Goal: Information Seeking & Learning: Compare options

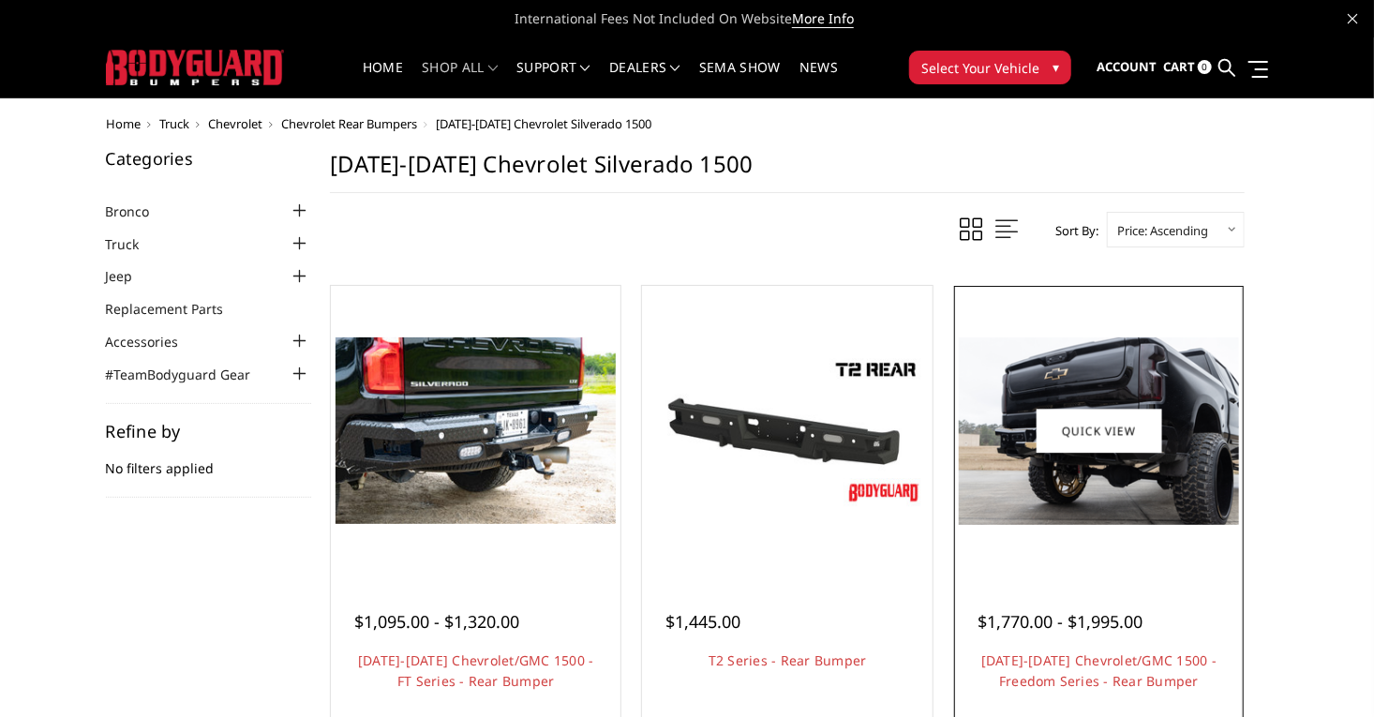
click at [1205, 472] on img at bounding box center [1099, 430] width 280 height 187
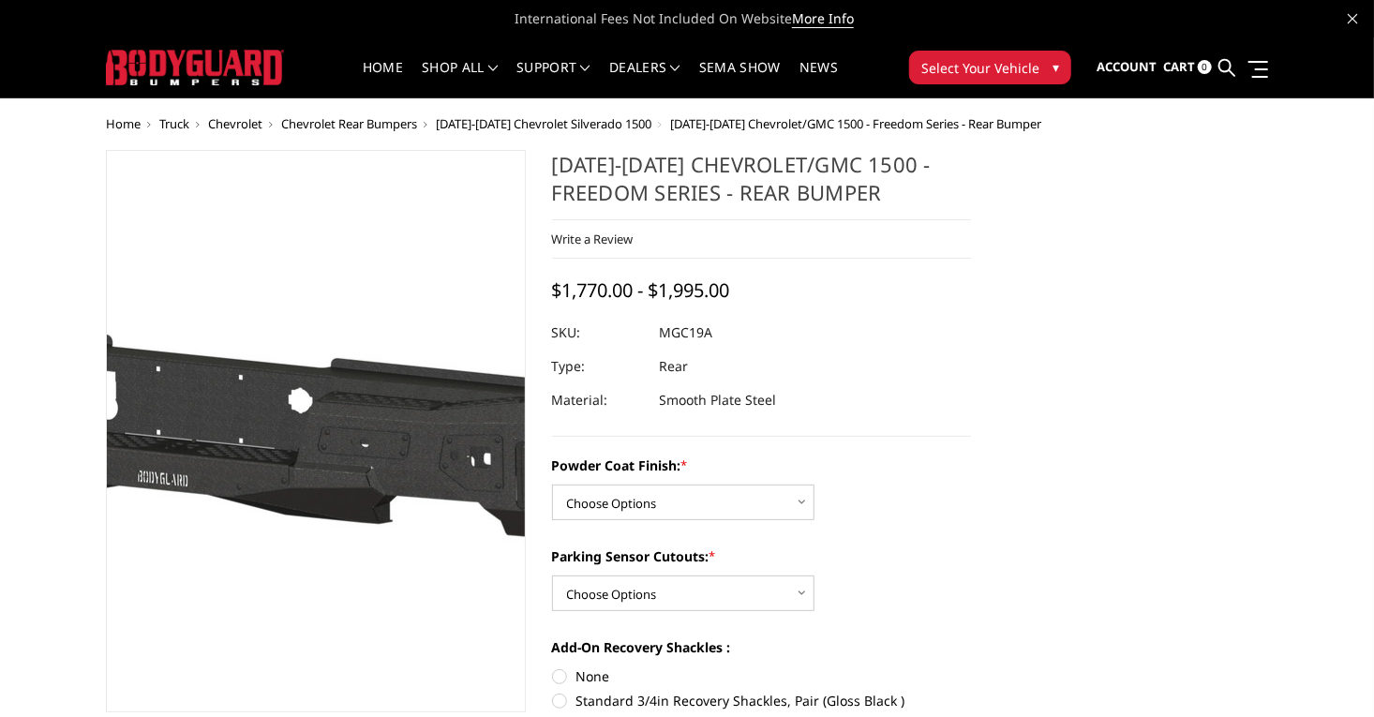
click at [372, 507] on img at bounding box center [233, 430] width 1200 height 571
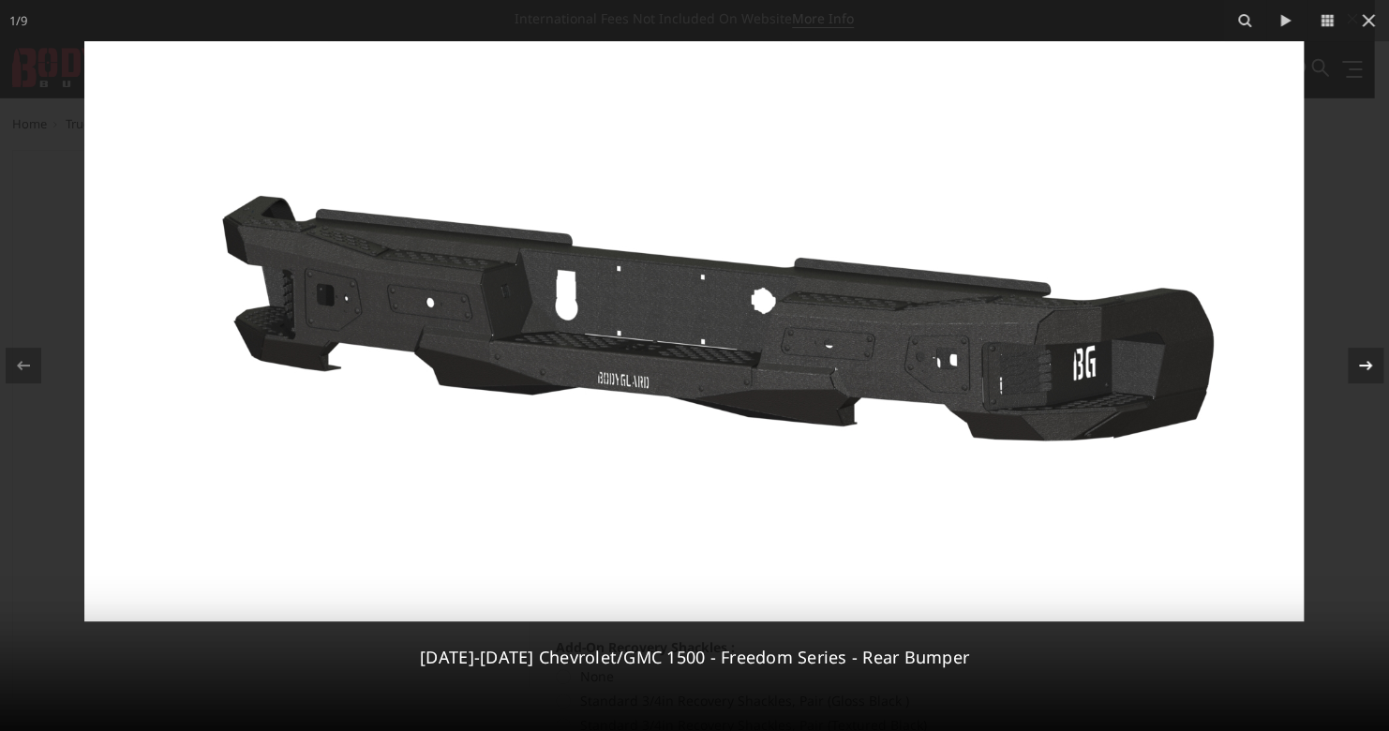
click at [1369, 350] on div at bounding box center [1366, 366] width 36 height 36
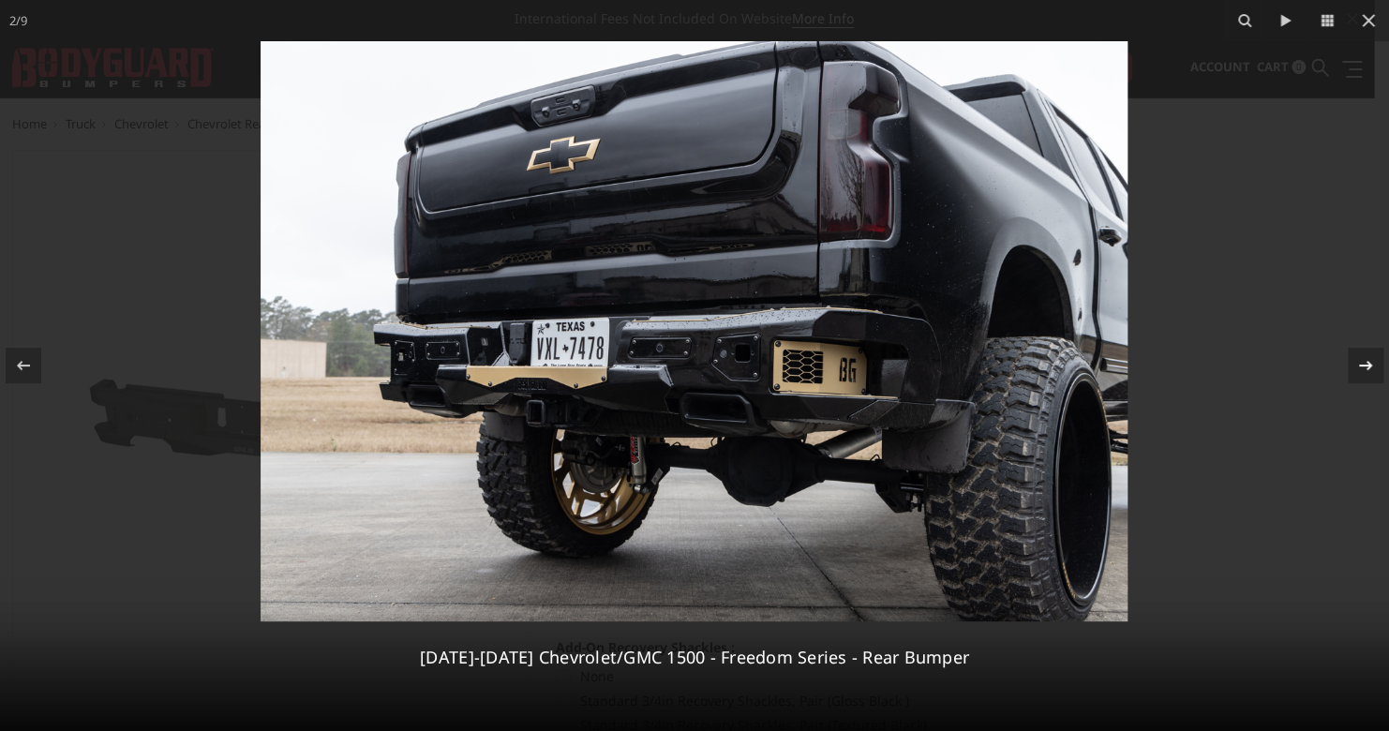
click at [1369, 350] on div "2 / 9 2019-2025 Chevrolet/GMC 1500 - Freedom Series - Rear Bumper" at bounding box center [694, 365] width 1389 height 731
click at [1361, 365] on icon at bounding box center [1365, 365] width 13 height 9
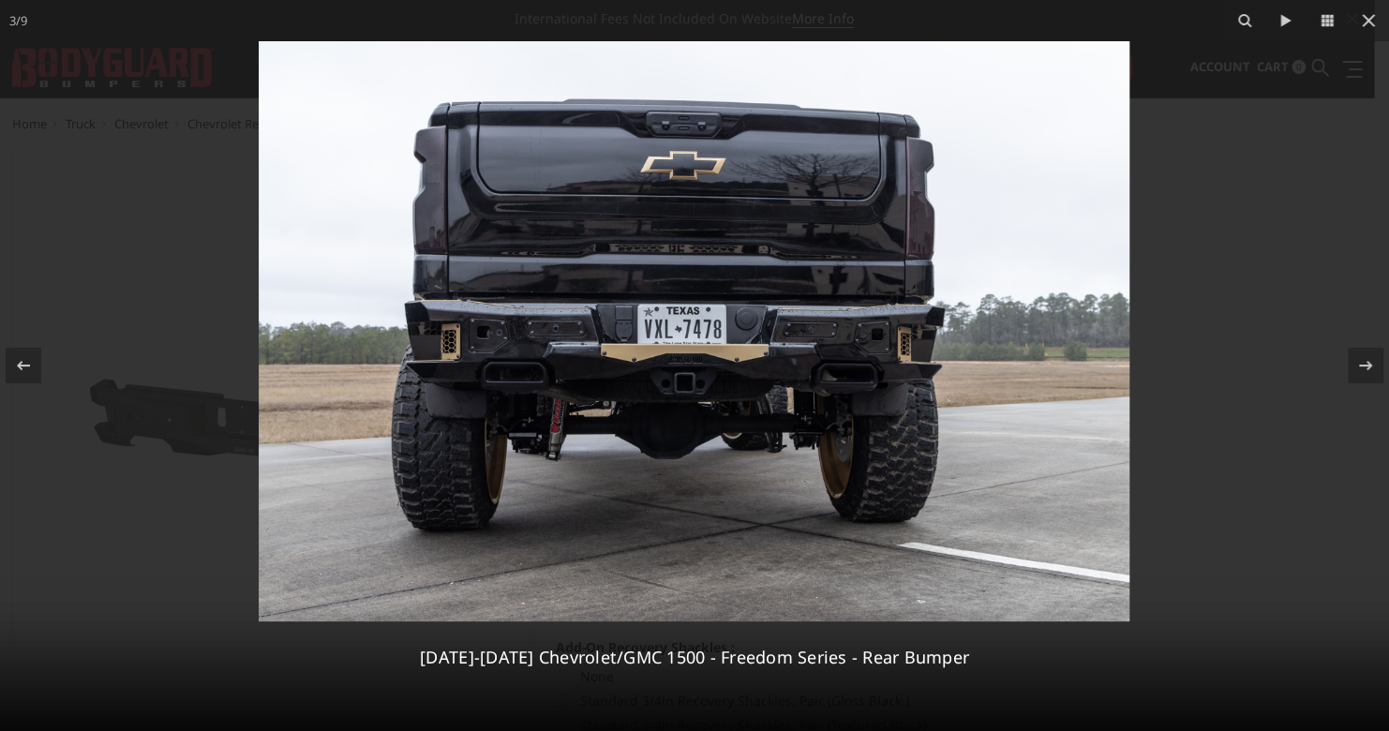
drag, startPoint x: 1361, startPoint y: 365, endPoint x: 1315, endPoint y: 227, distance: 145.2
click at [1315, 227] on div at bounding box center [694, 365] width 1389 height 731
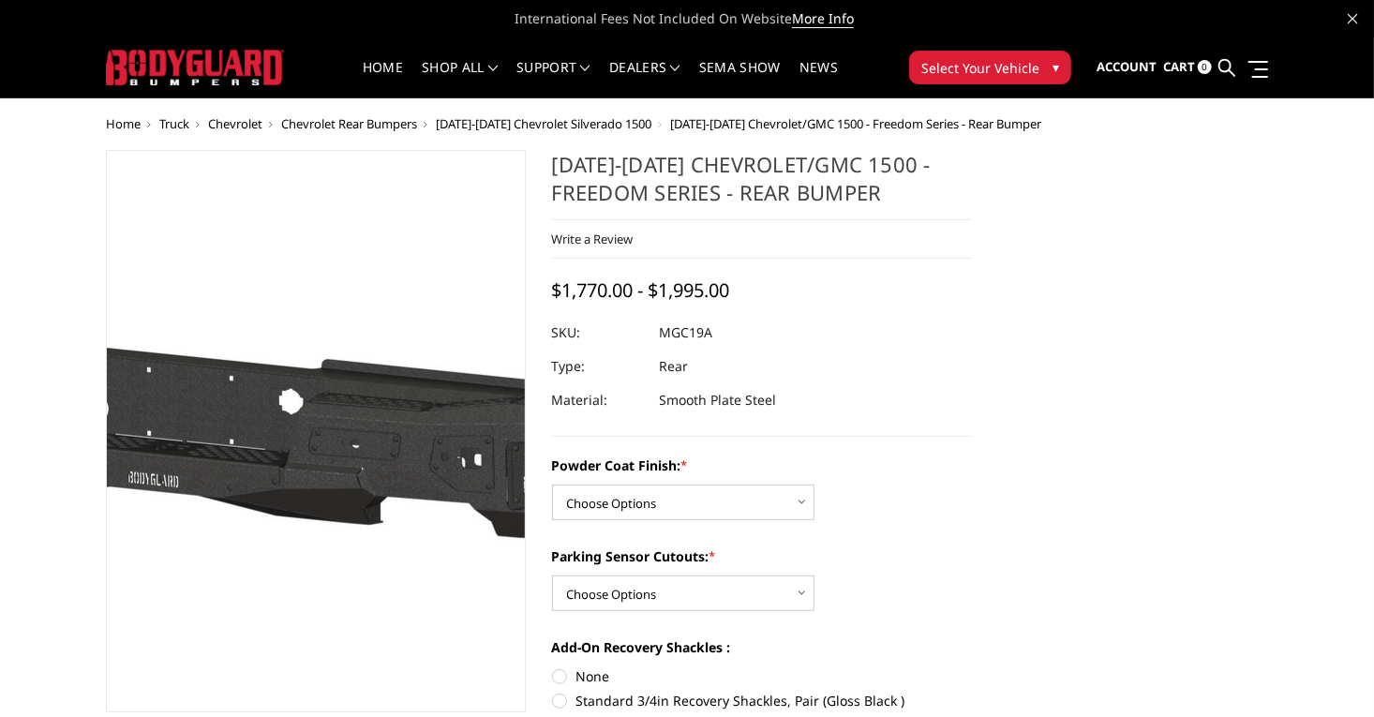
click at [379, 446] on img at bounding box center [223, 431] width 1200 height 571
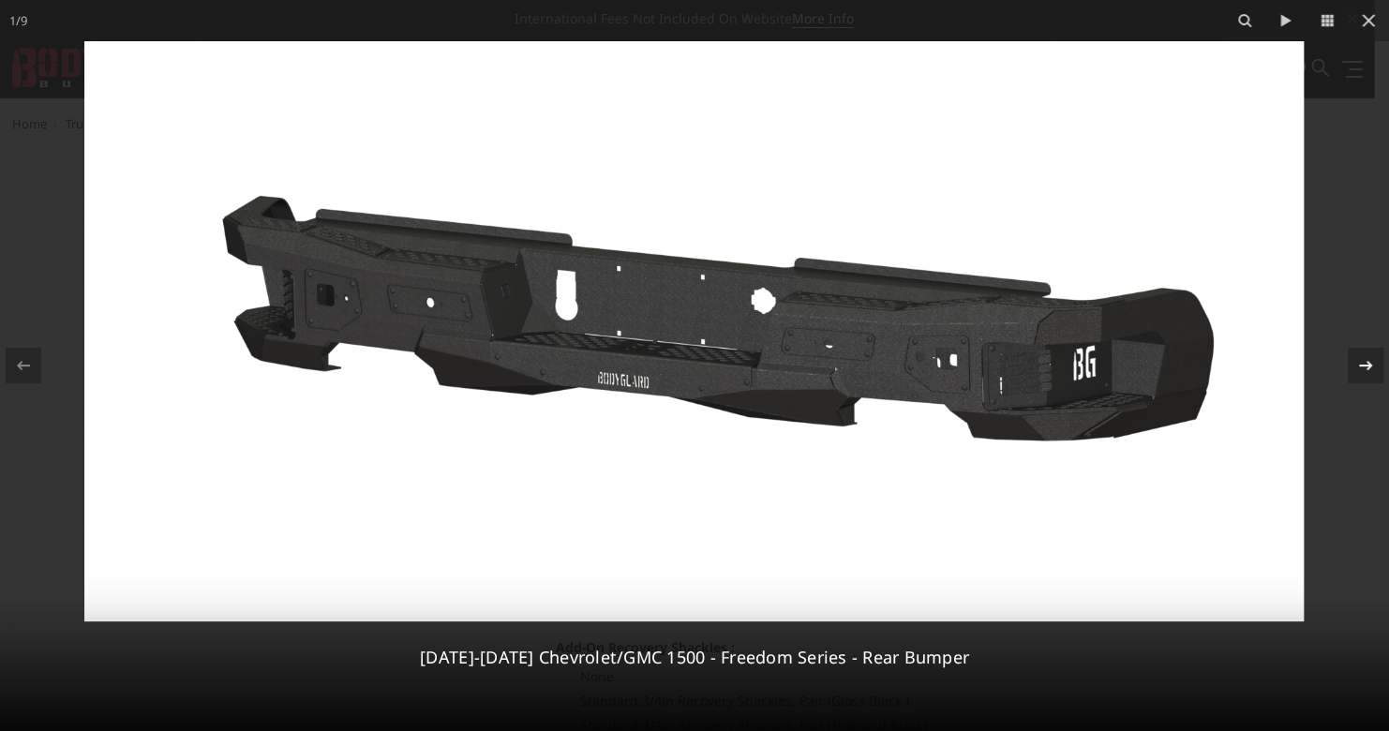
click at [1362, 364] on icon at bounding box center [1365, 365] width 22 height 22
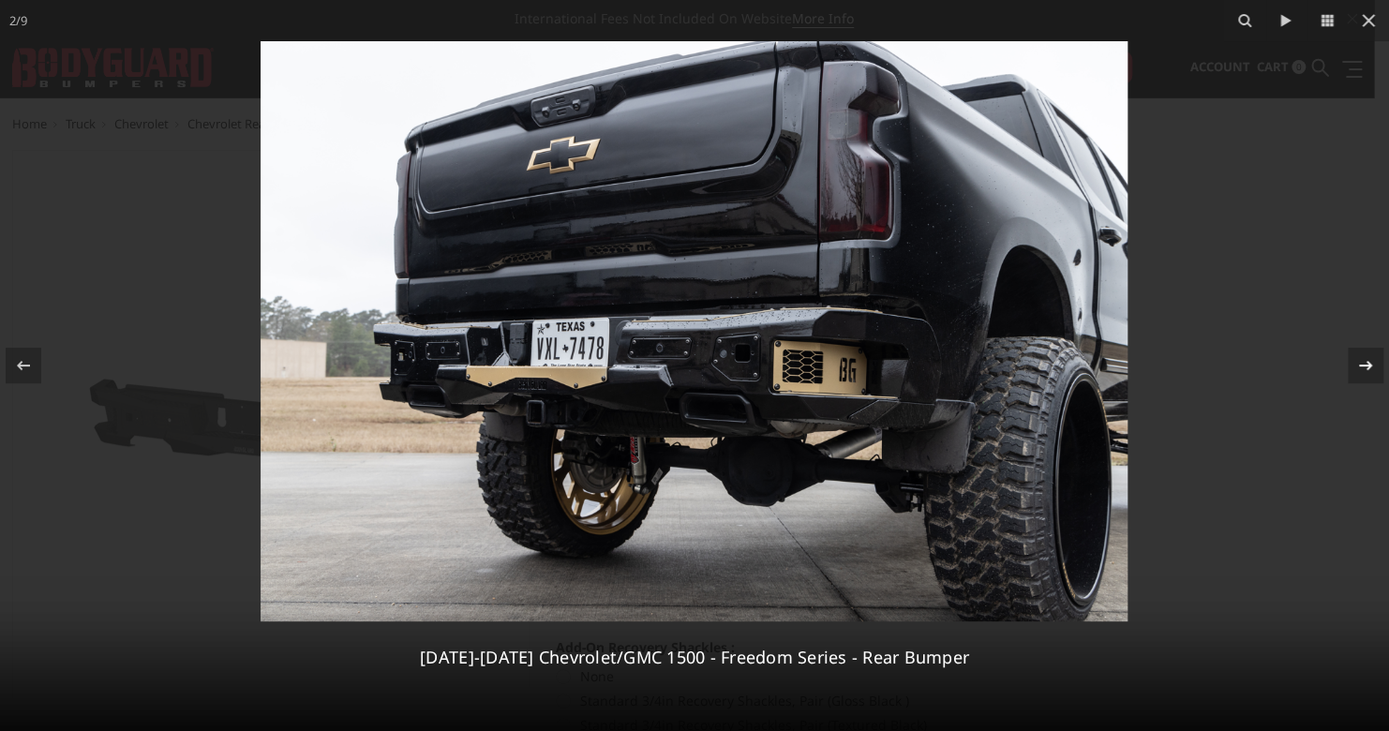
click at [1369, 357] on icon at bounding box center [1365, 365] width 22 height 22
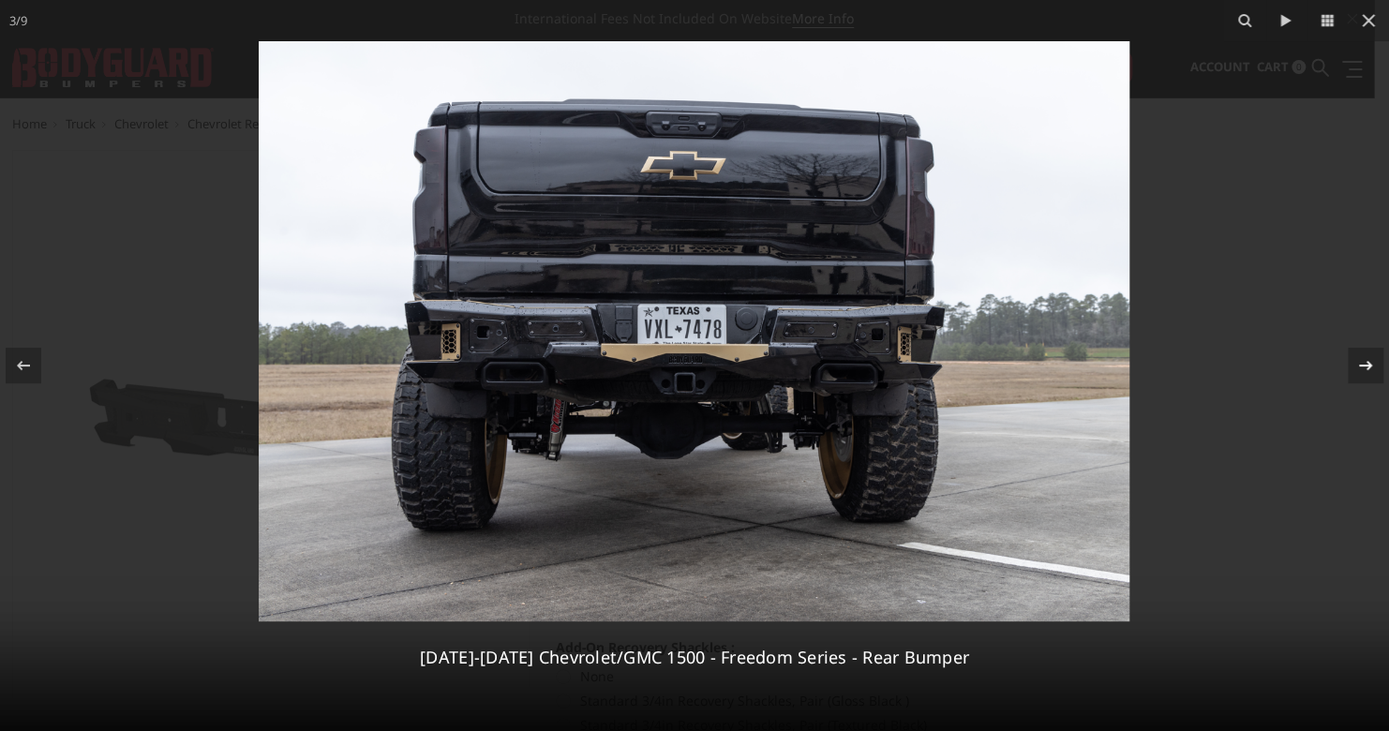
click at [1369, 357] on icon at bounding box center [1365, 365] width 22 height 22
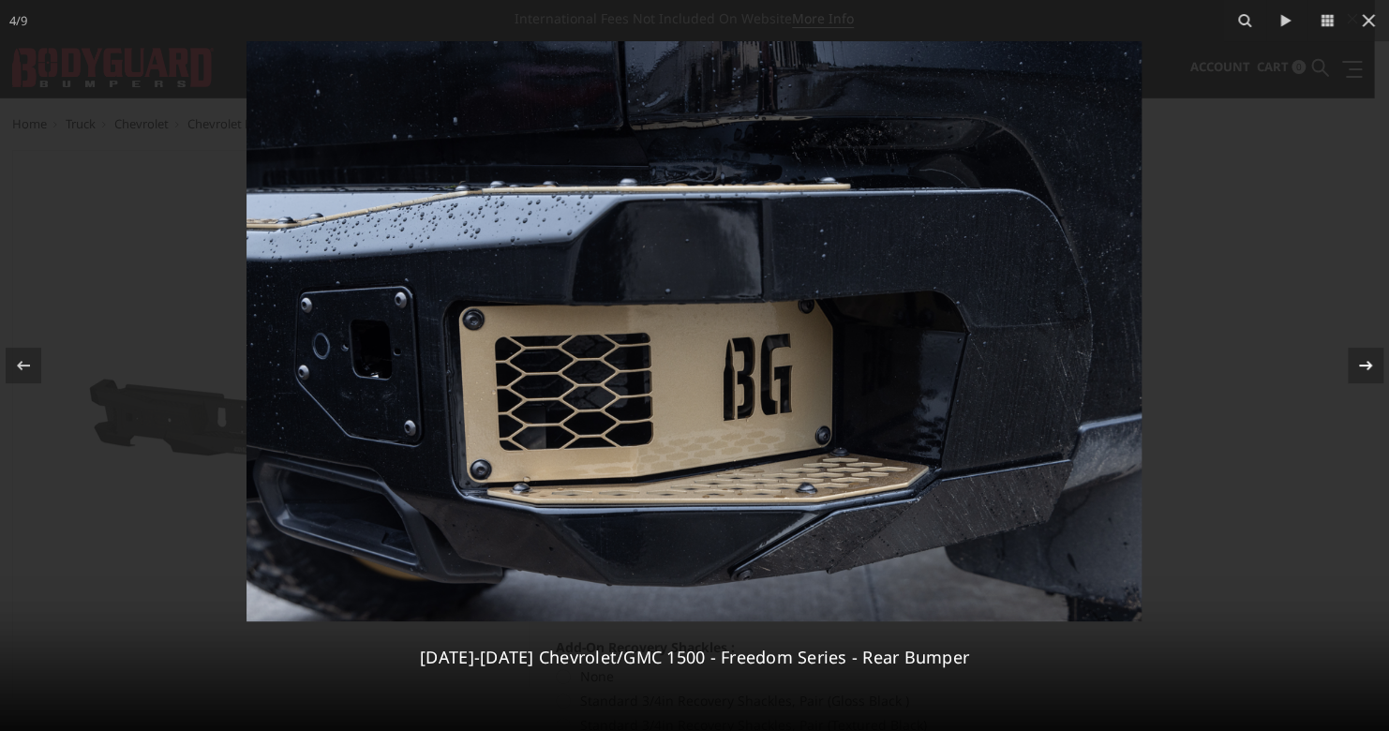
click at [1369, 357] on div "4 / 9 2019-2025 Chevrolet/GMC 1500 - Freedom Series - Rear Bumper" at bounding box center [694, 365] width 1389 height 731
click at [1361, 365] on icon at bounding box center [1365, 365] width 13 height 9
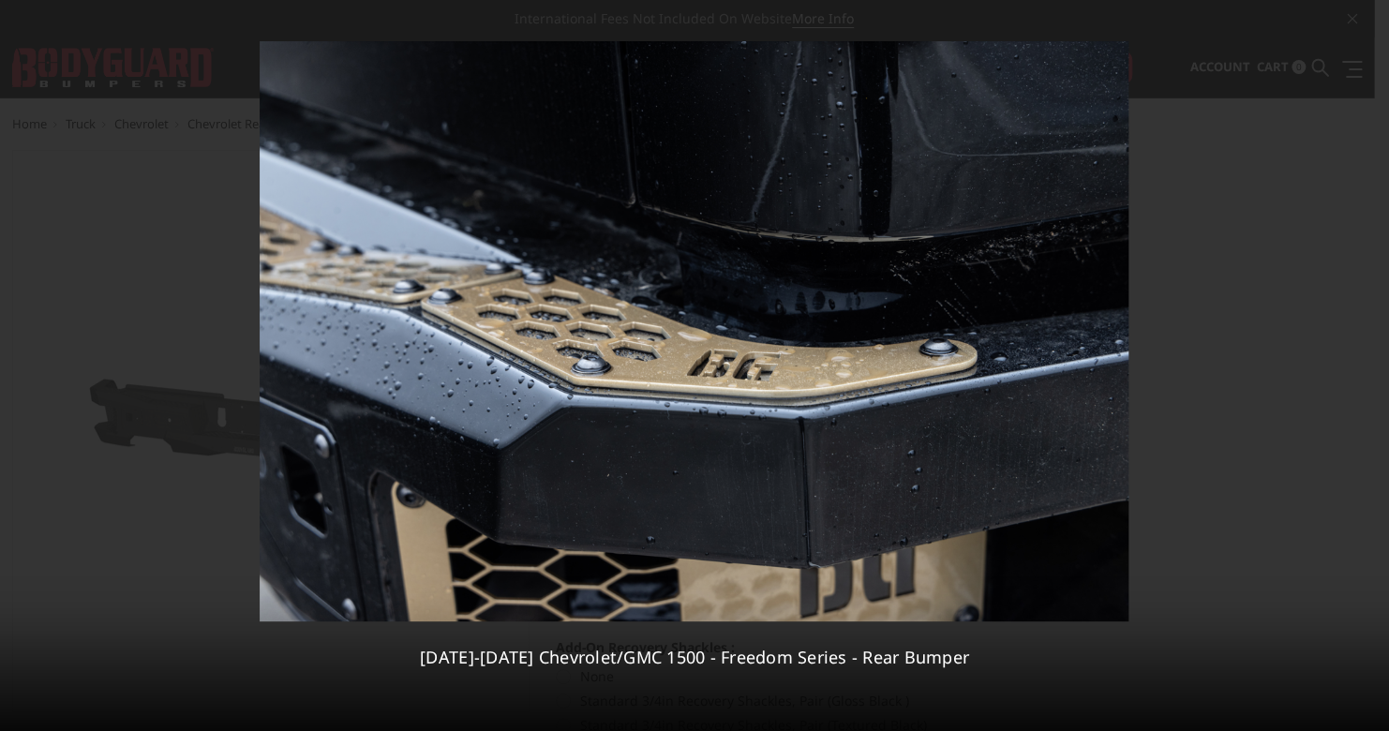
click at [1361, 365] on div "5 / 9 2019-2025 Chevrolet/GMC 1500 - Freedom Series - Rear Bumper" at bounding box center [694, 365] width 1389 height 731
click at [1365, 371] on icon at bounding box center [1365, 365] width 22 height 22
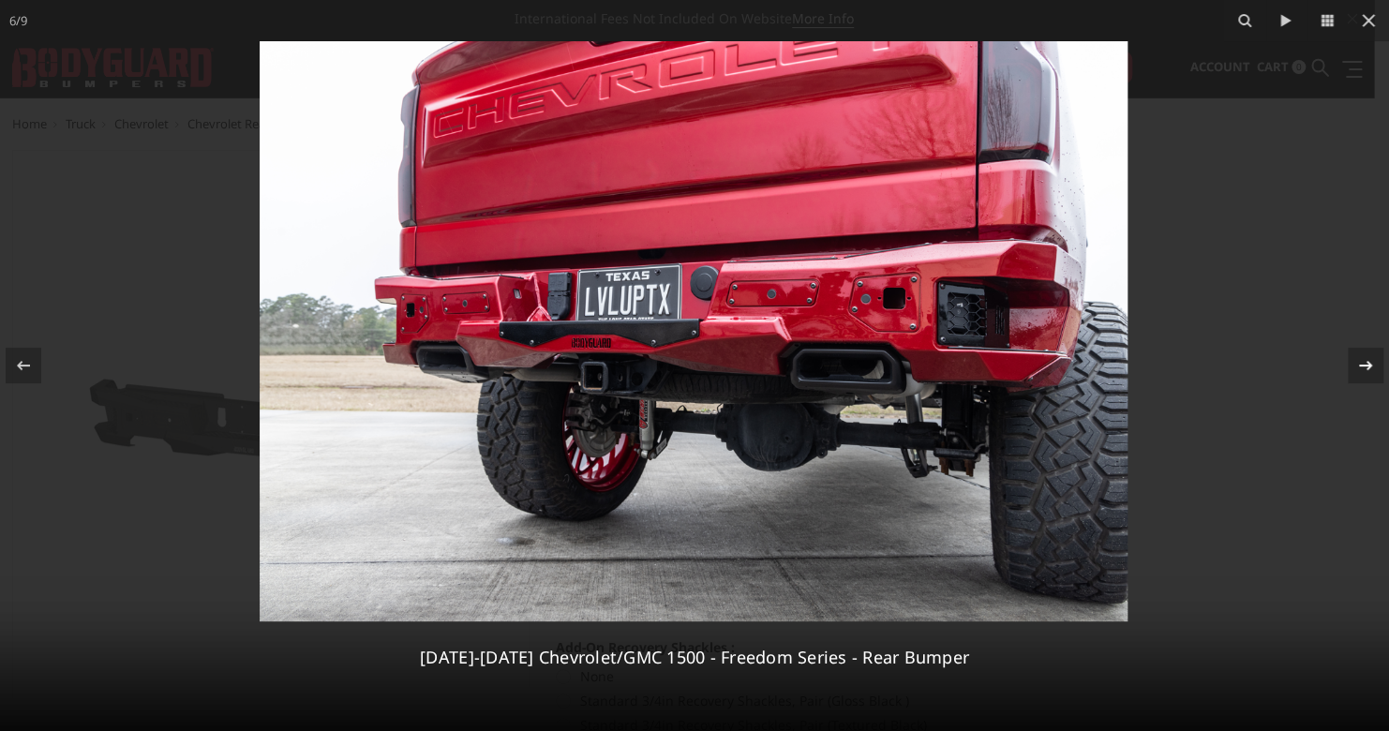
click at [1365, 371] on icon at bounding box center [1365, 365] width 22 height 22
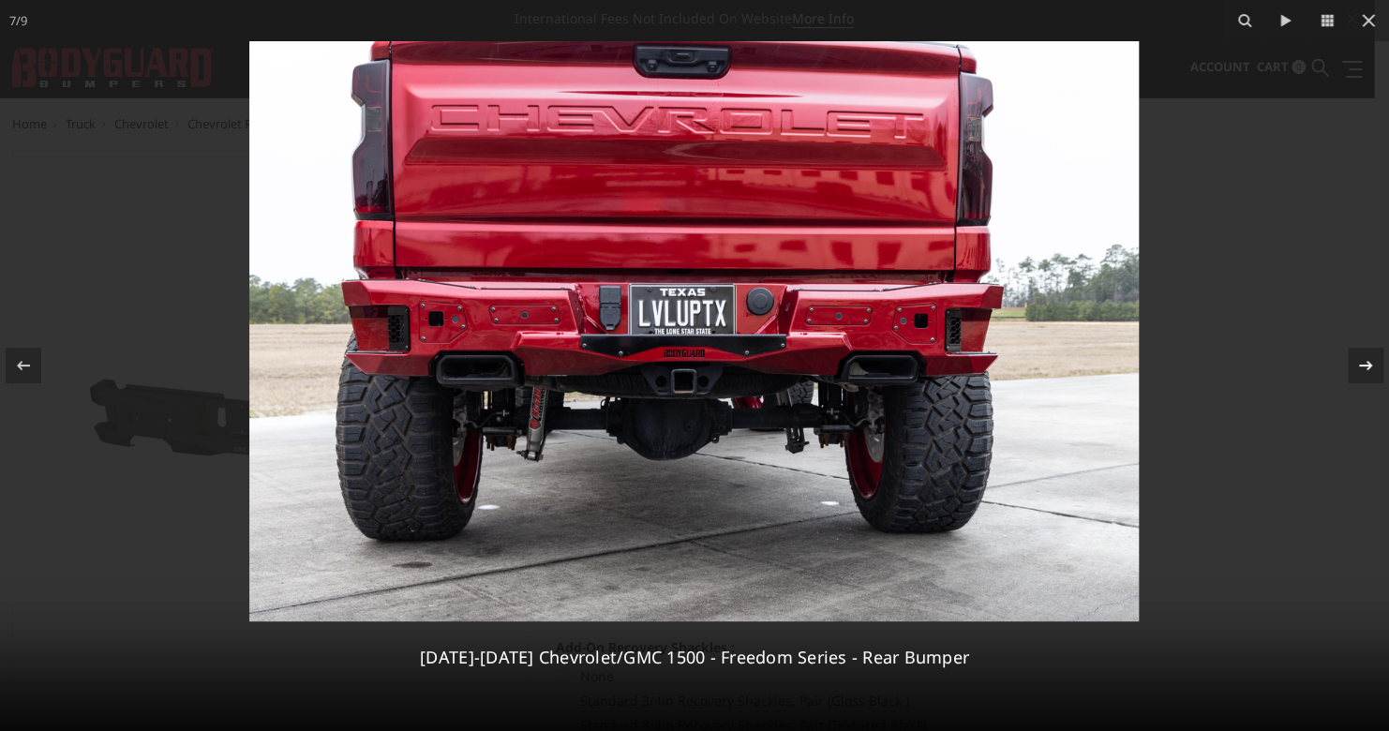
click at [1365, 371] on icon at bounding box center [1365, 365] width 22 height 22
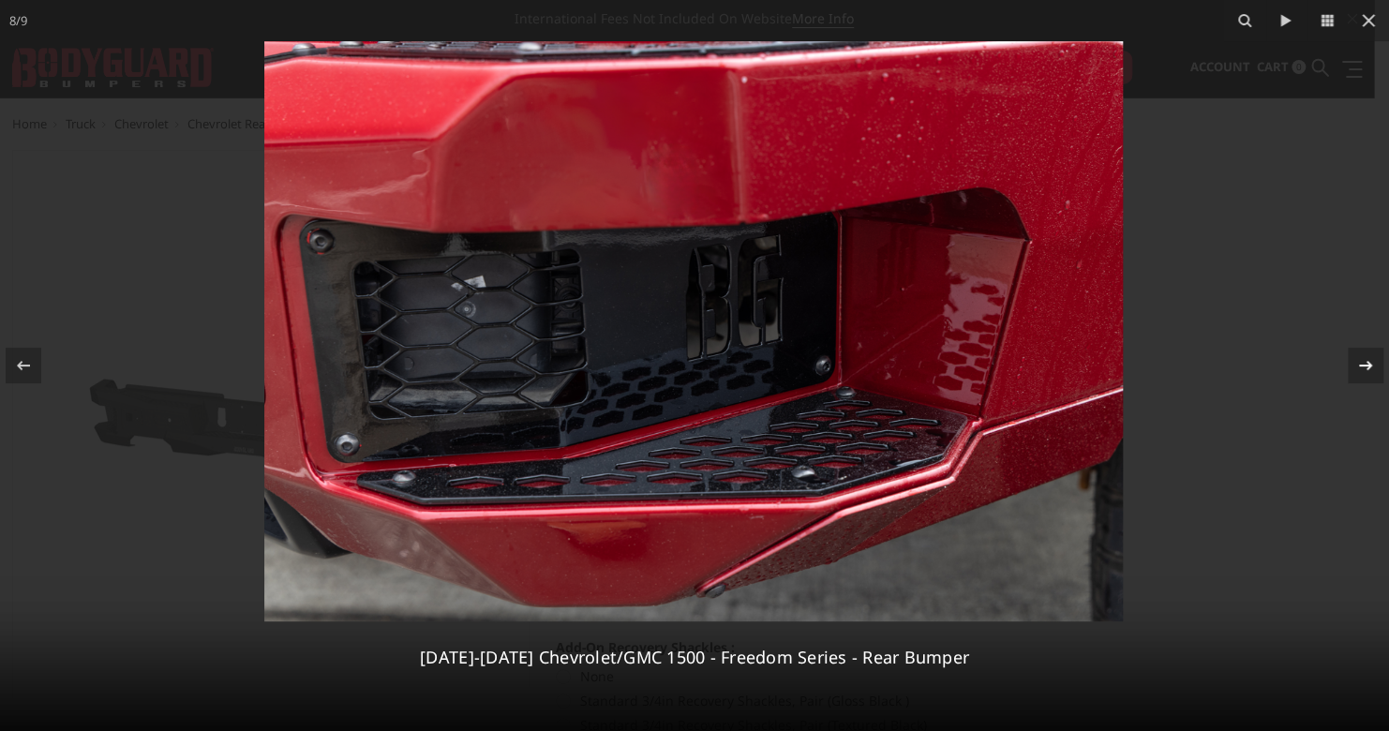
click at [1365, 371] on icon at bounding box center [1365, 365] width 22 height 22
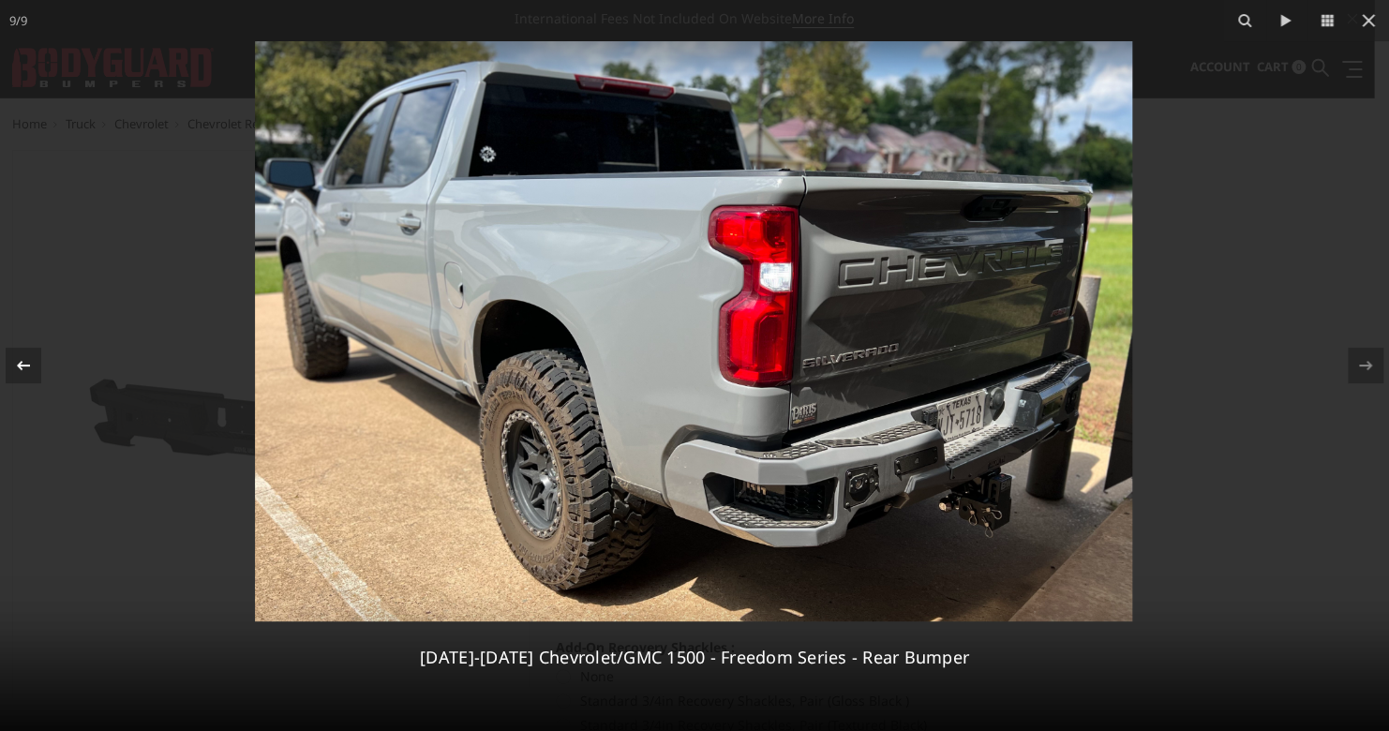
click at [20, 374] on icon at bounding box center [23, 365] width 22 height 22
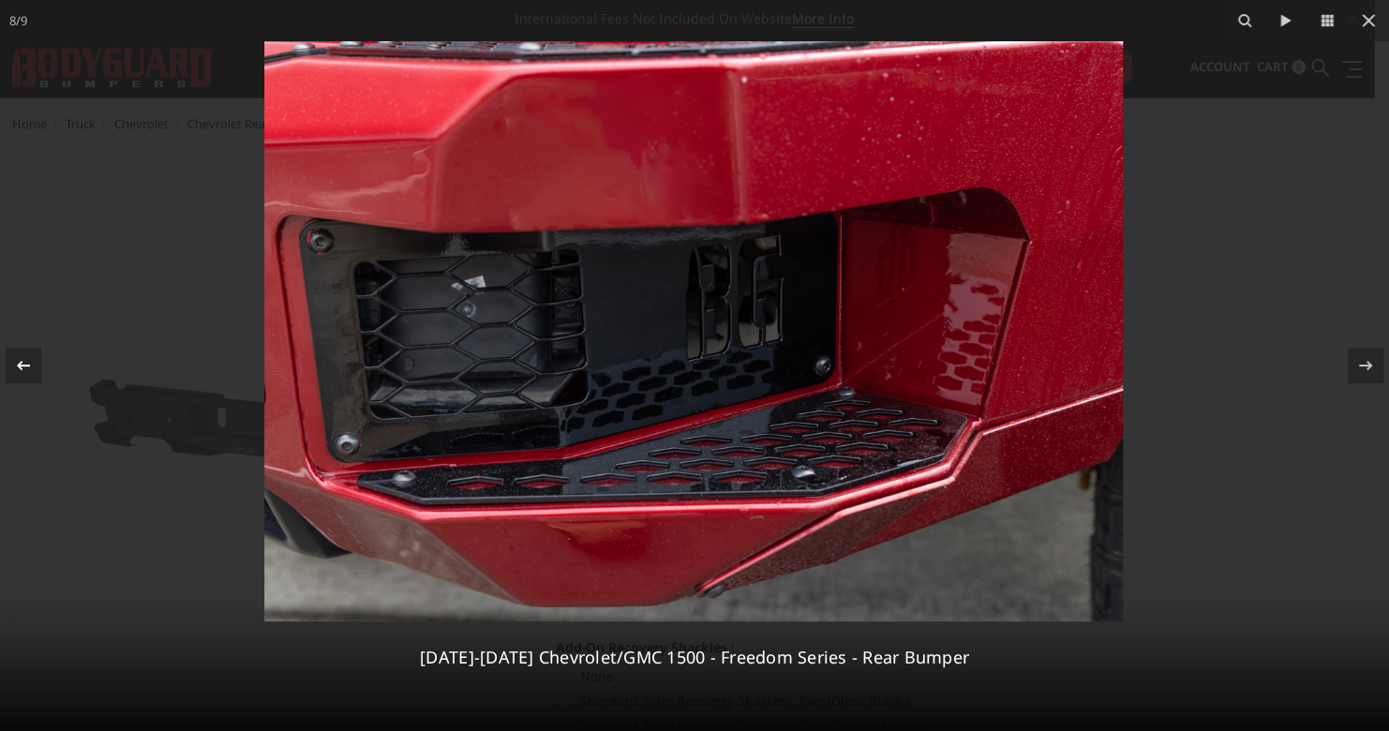
click at [20, 374] on div "8 / 9 2019-2025 Chevrolet/GMC 1500 - Freedom Series - Rear Bumper" at bounding box center [694, 365] width 1389 height 731
click at [10, 366] on div at bounding box center [24, 366] width 36 height 36
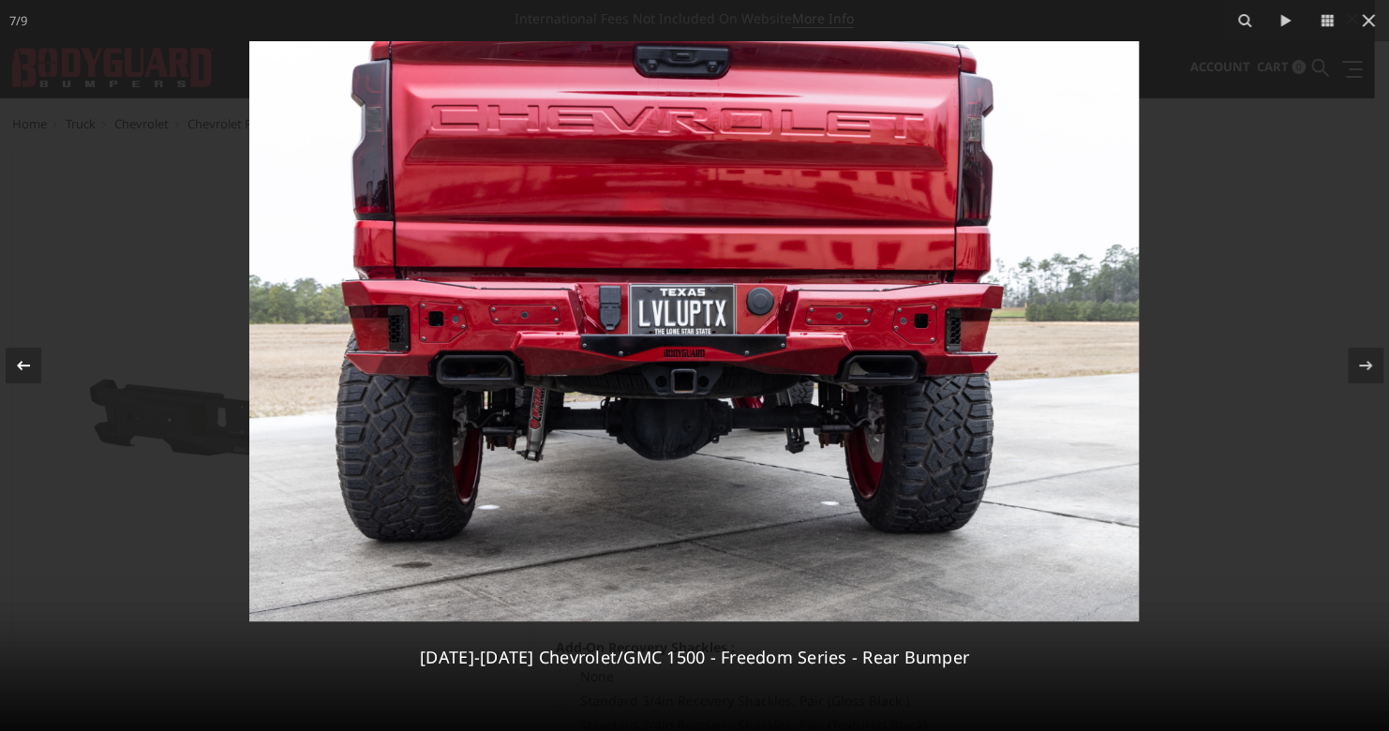
click at [10, 366] on div at bounding box center [24, 366] width 36 height 36
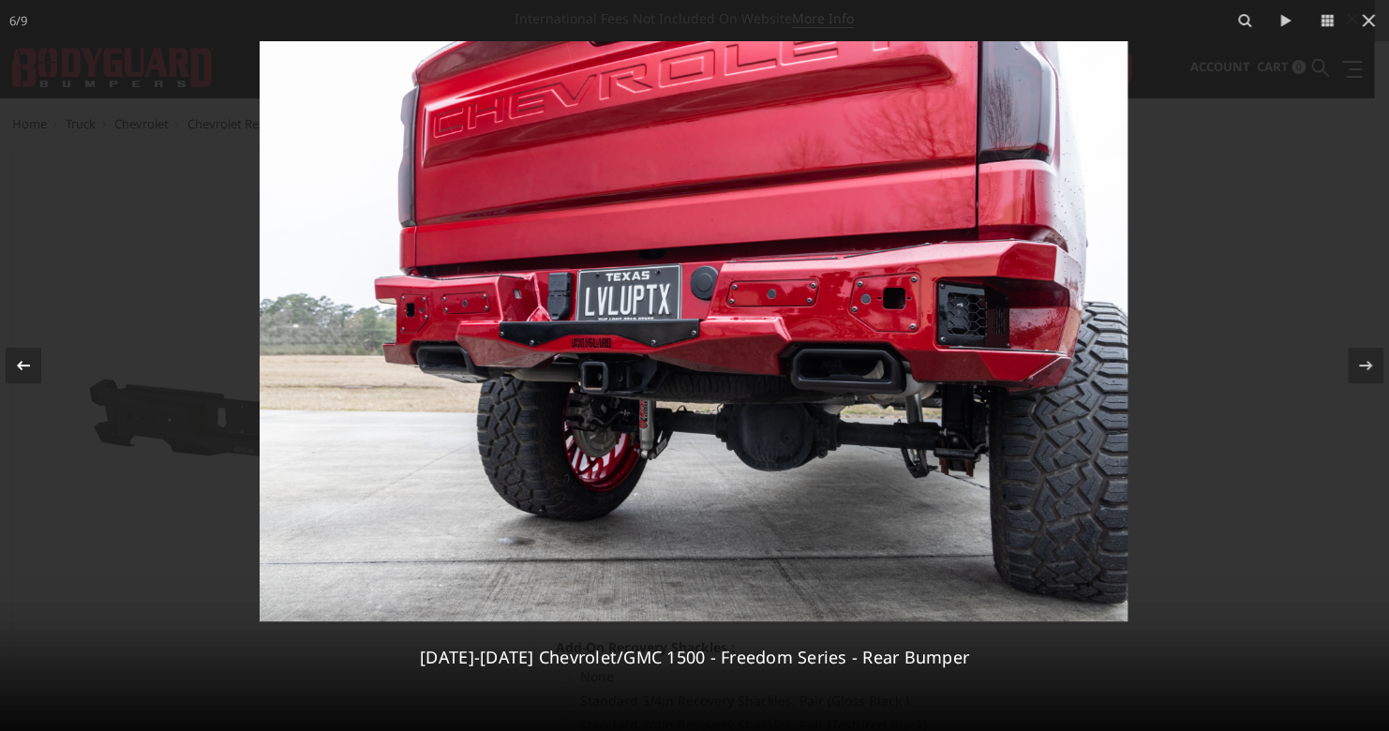
click at [10, 366] on div at bounding box center [24, 366] width 36 height 36
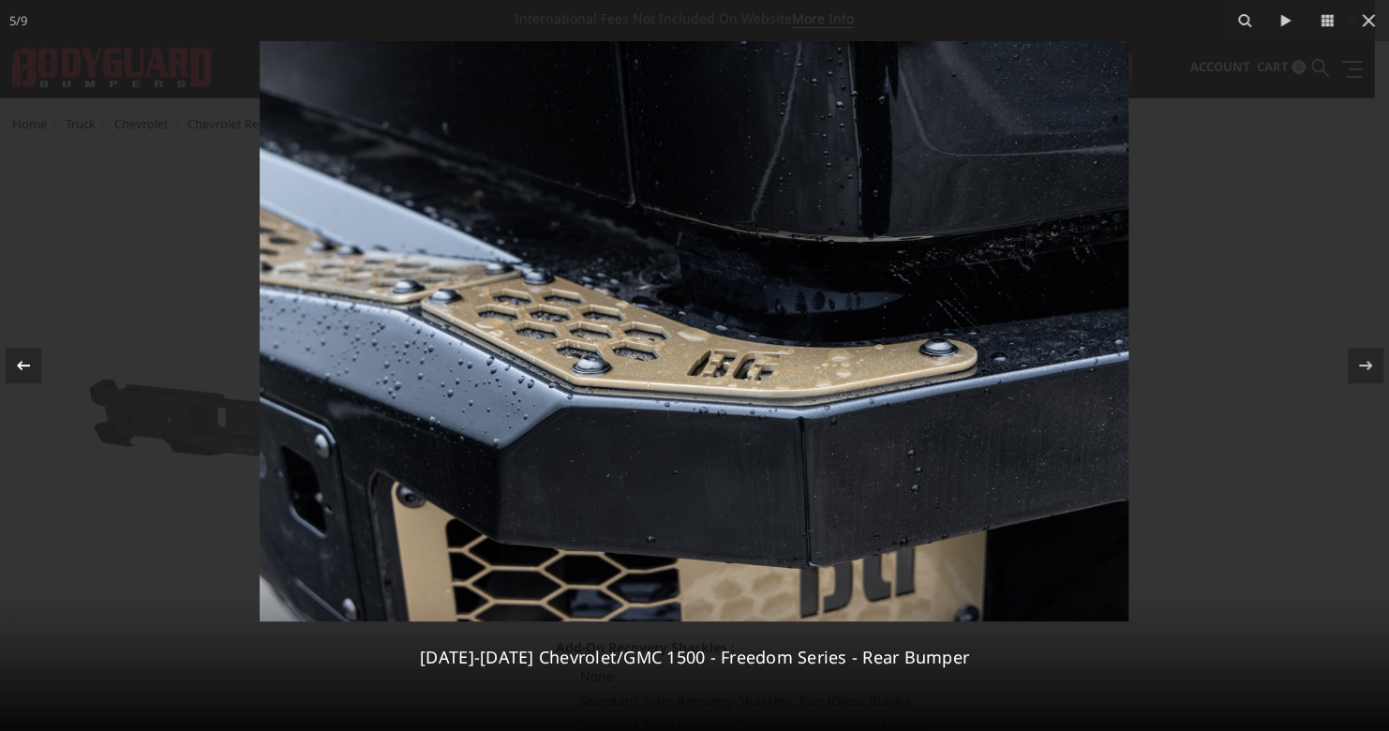
click at [10, 366] on div at bounding box center [24, 366] width 36 height 36
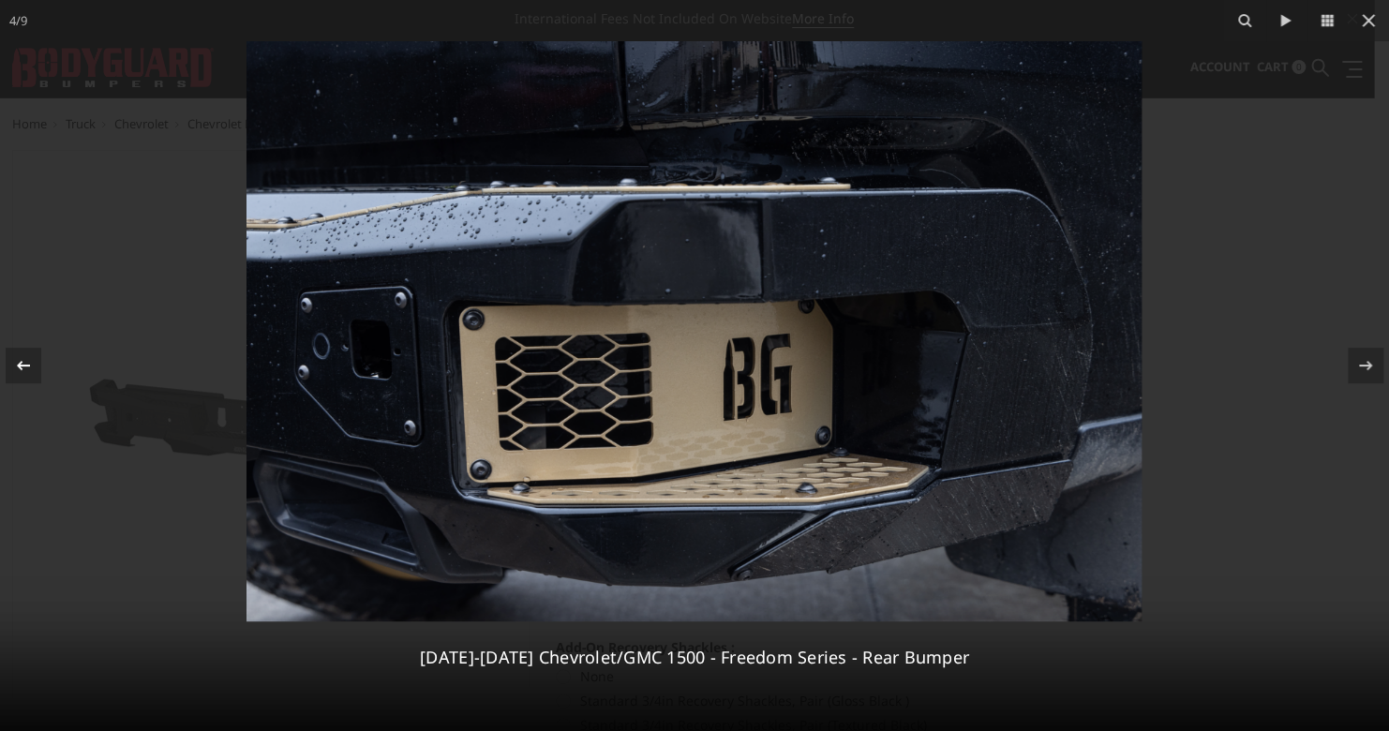
click at [10, 366] on div at bounding box center [24, 366] width 36 height 36
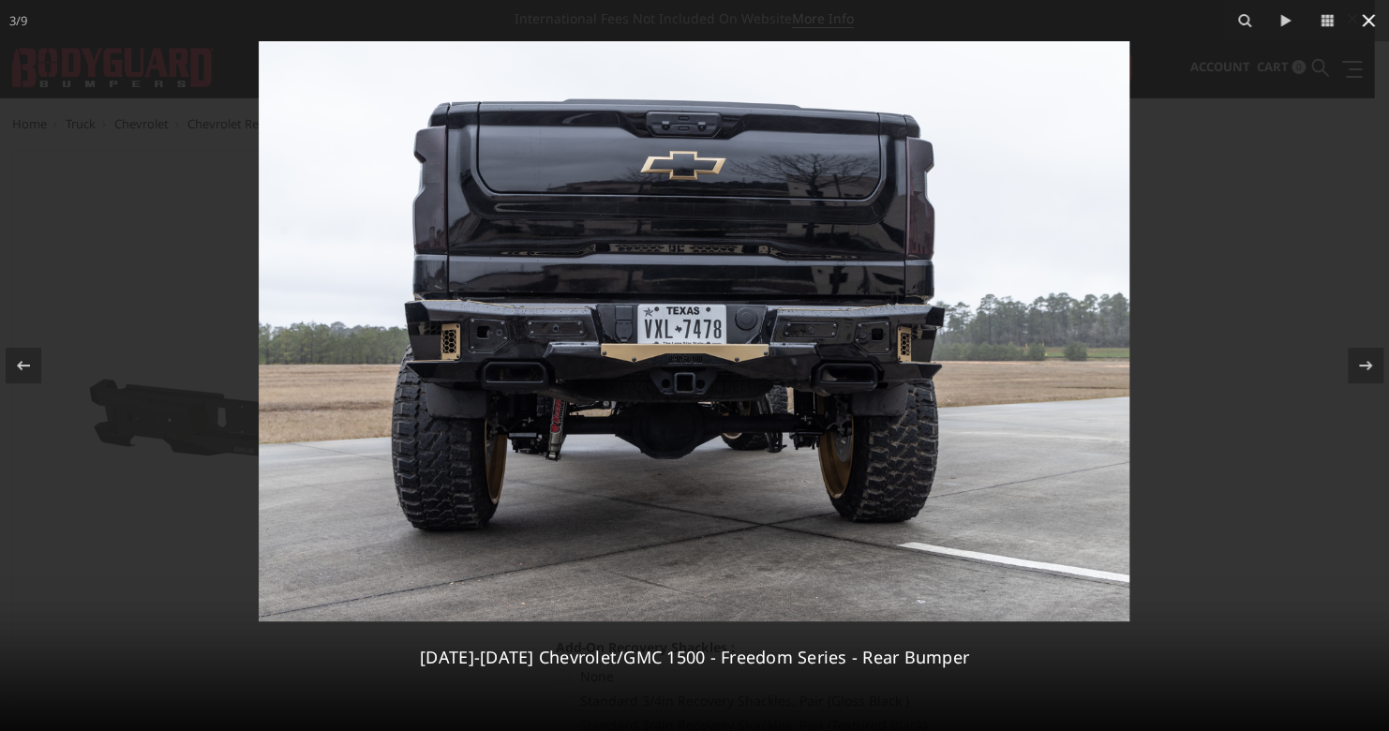
click at [1360, 23] on icon at bounding box center [1368, 20] width 22 height 22
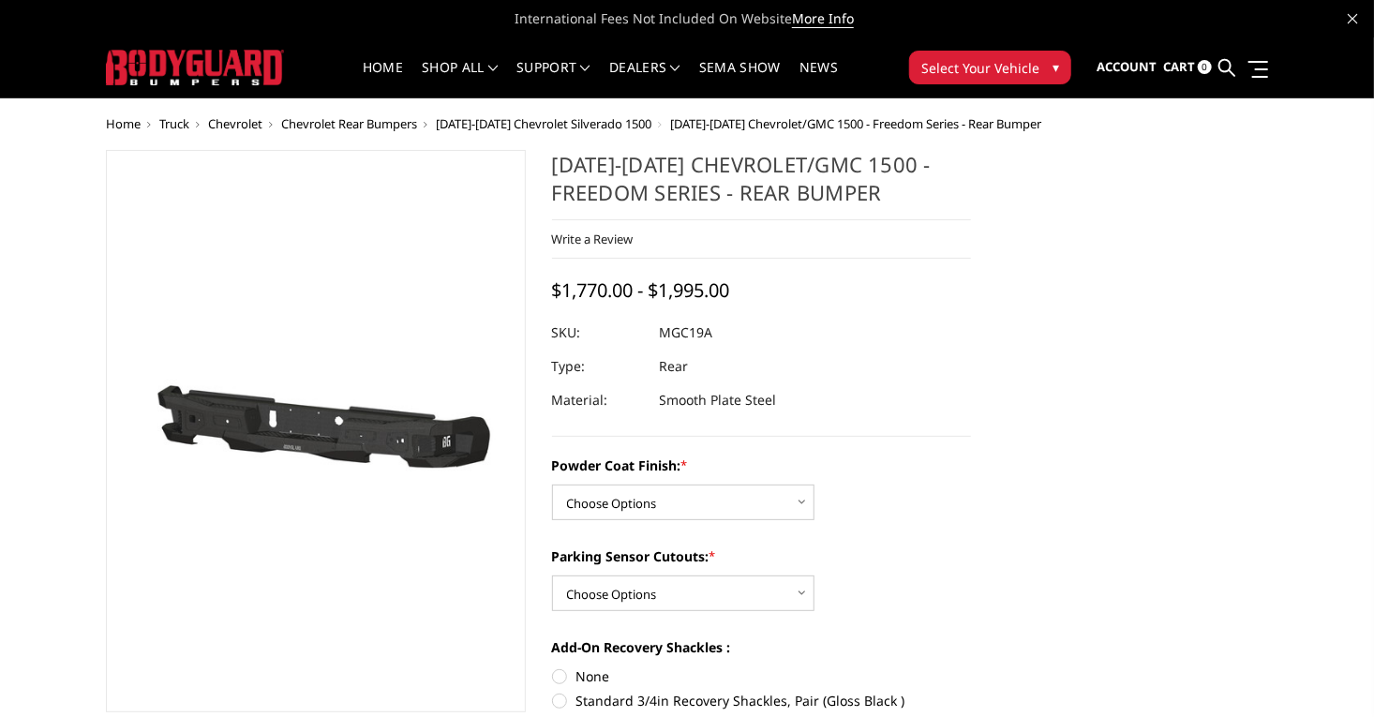
click at [464, 127] on span "[DATE]-[DATE] Chevrolet Silverado 1500" at bounding box center [544, 123] width 216 height 17
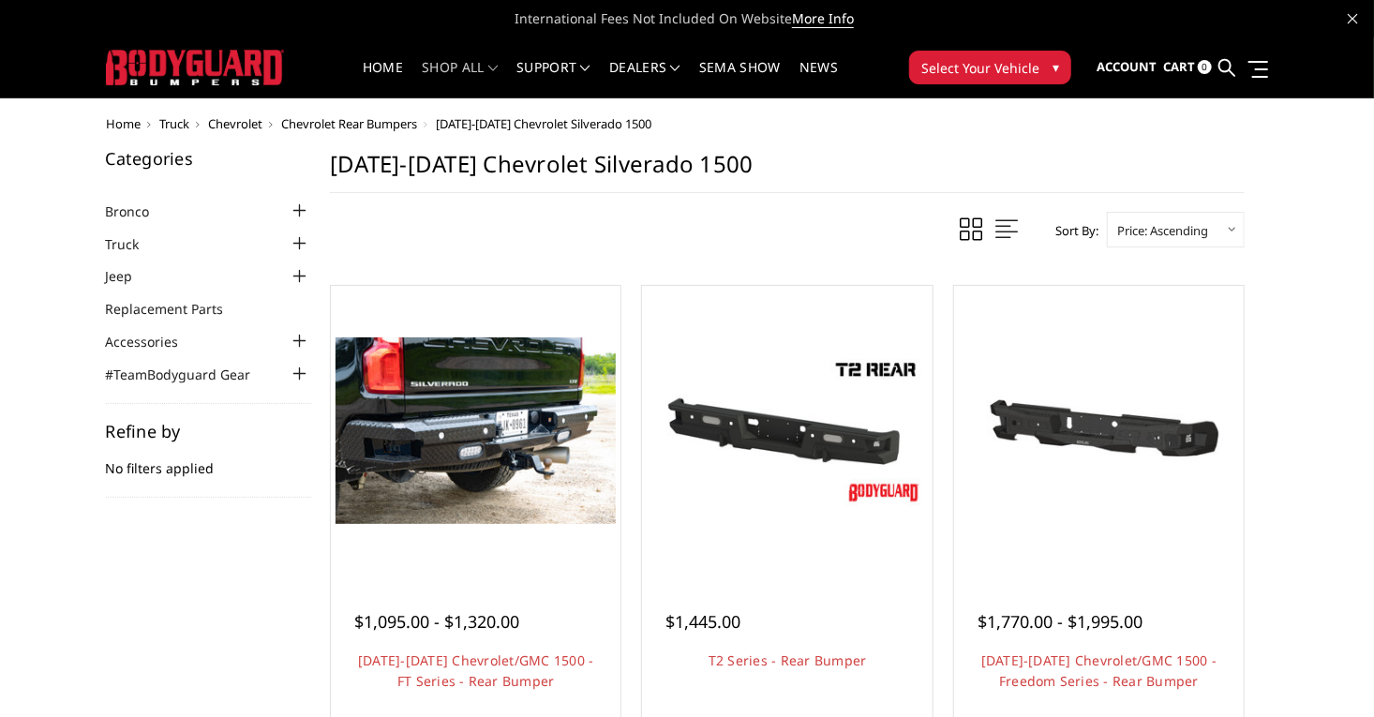
click at [208, 127] on span "Chevrolet" at bounding box center [235, 123] width 54 height 17
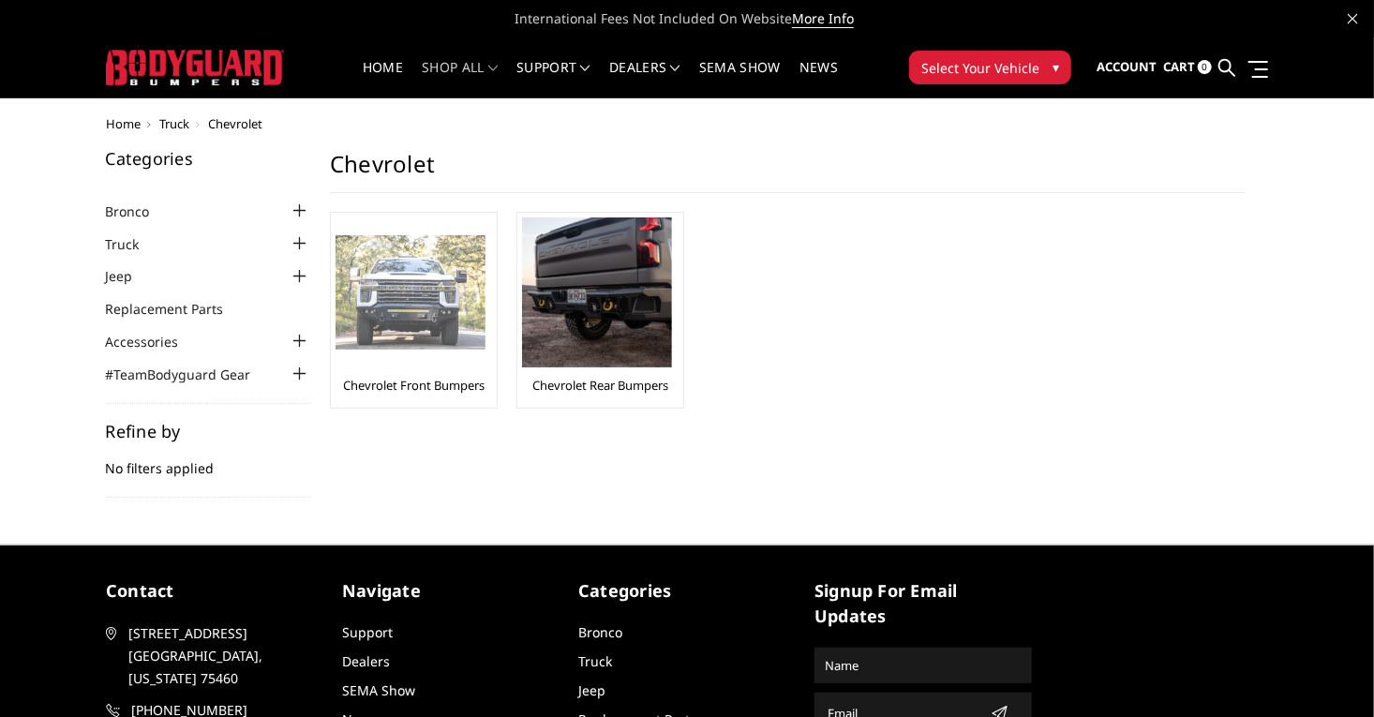
click at [375, 301] on img at bounding box center [411, 292] width 150 height 115
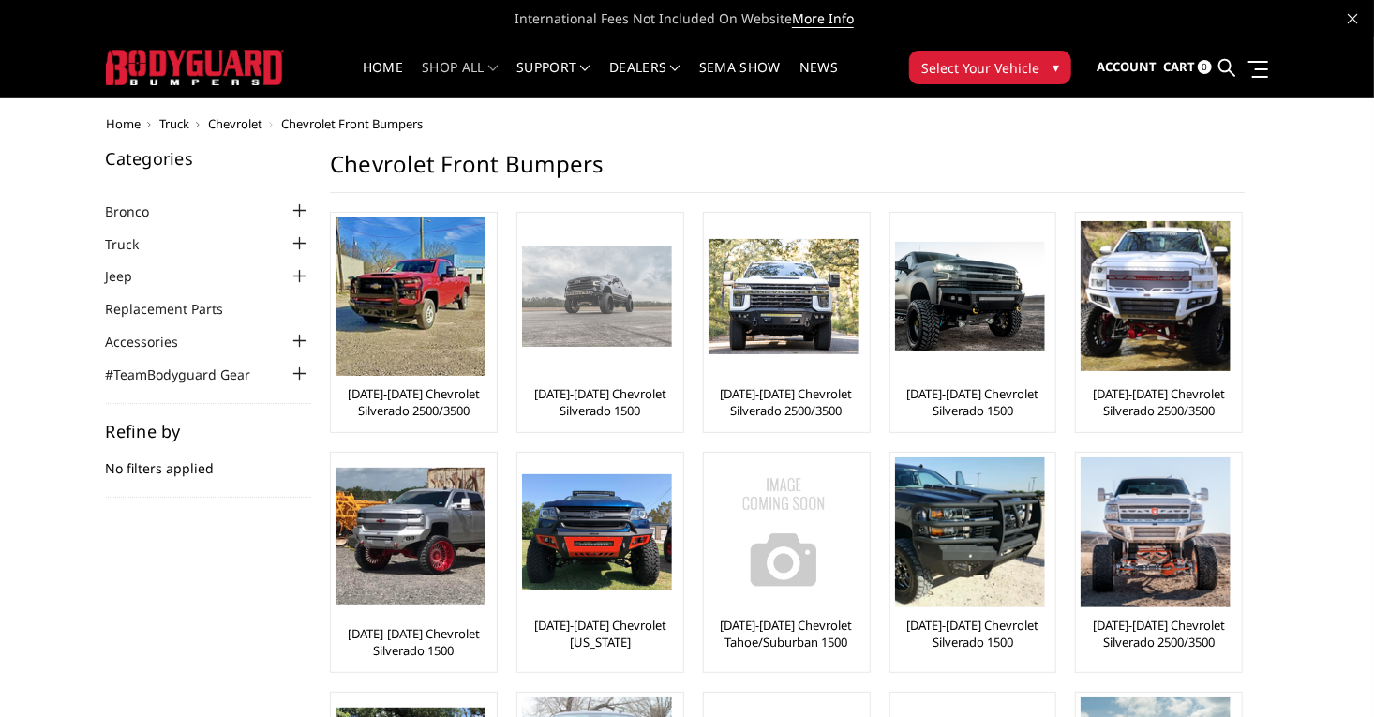
click at [530, 331] on img at bounding box center [597, 295] width 150 height 99
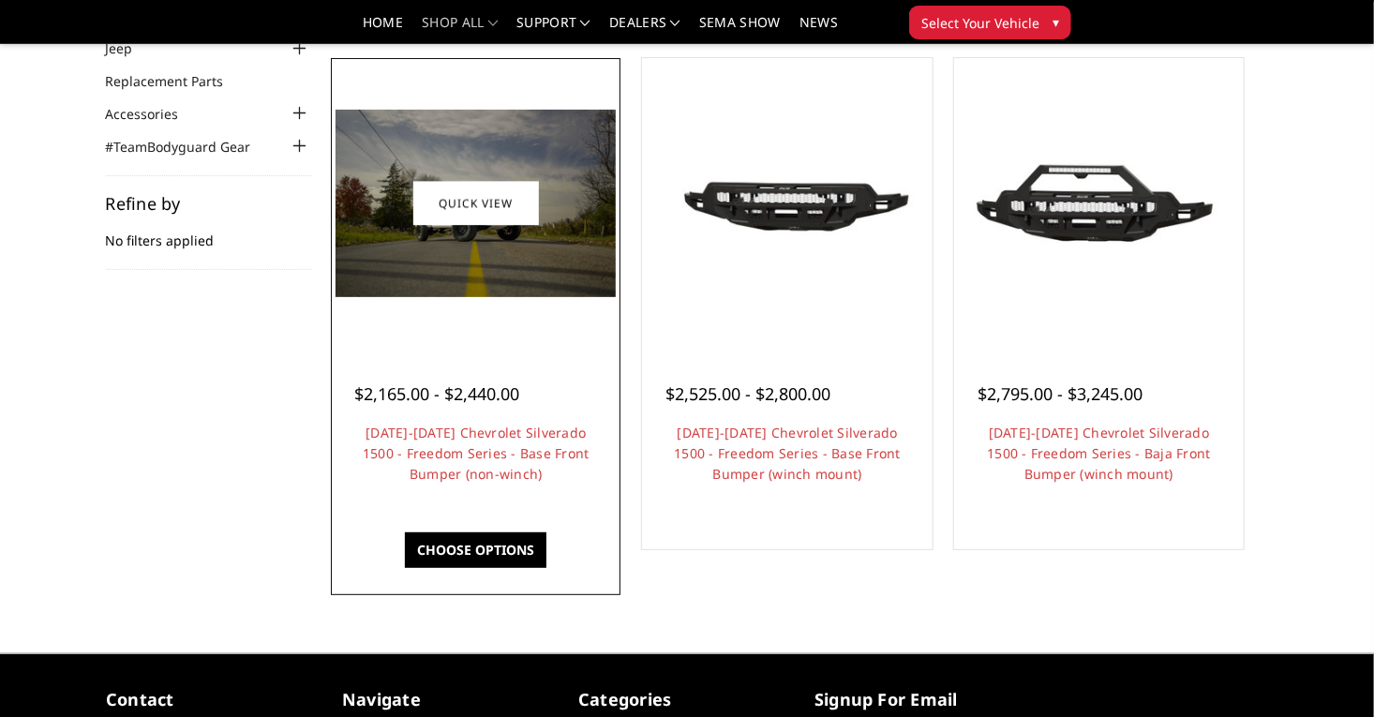
scroll to position [174, 0]
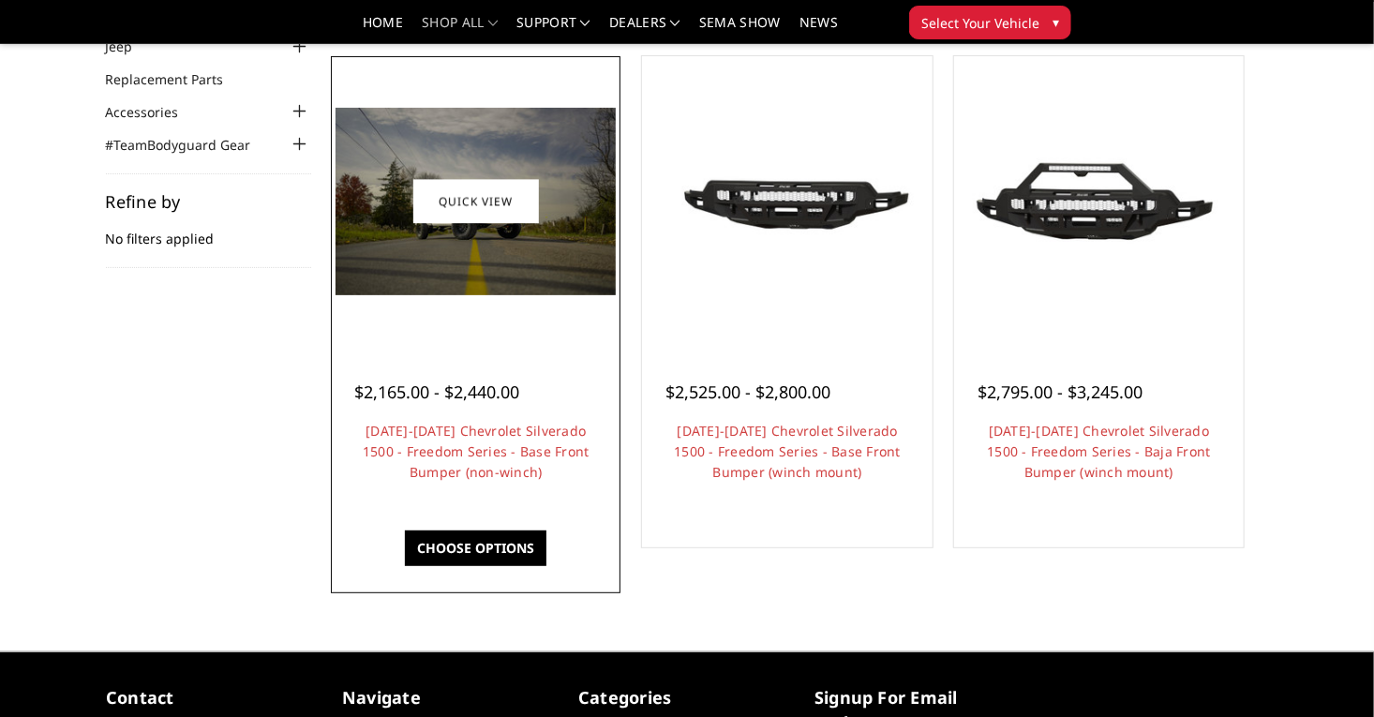
click at [469, 270] on img at bounding box center [476, 201] width 280 height 187
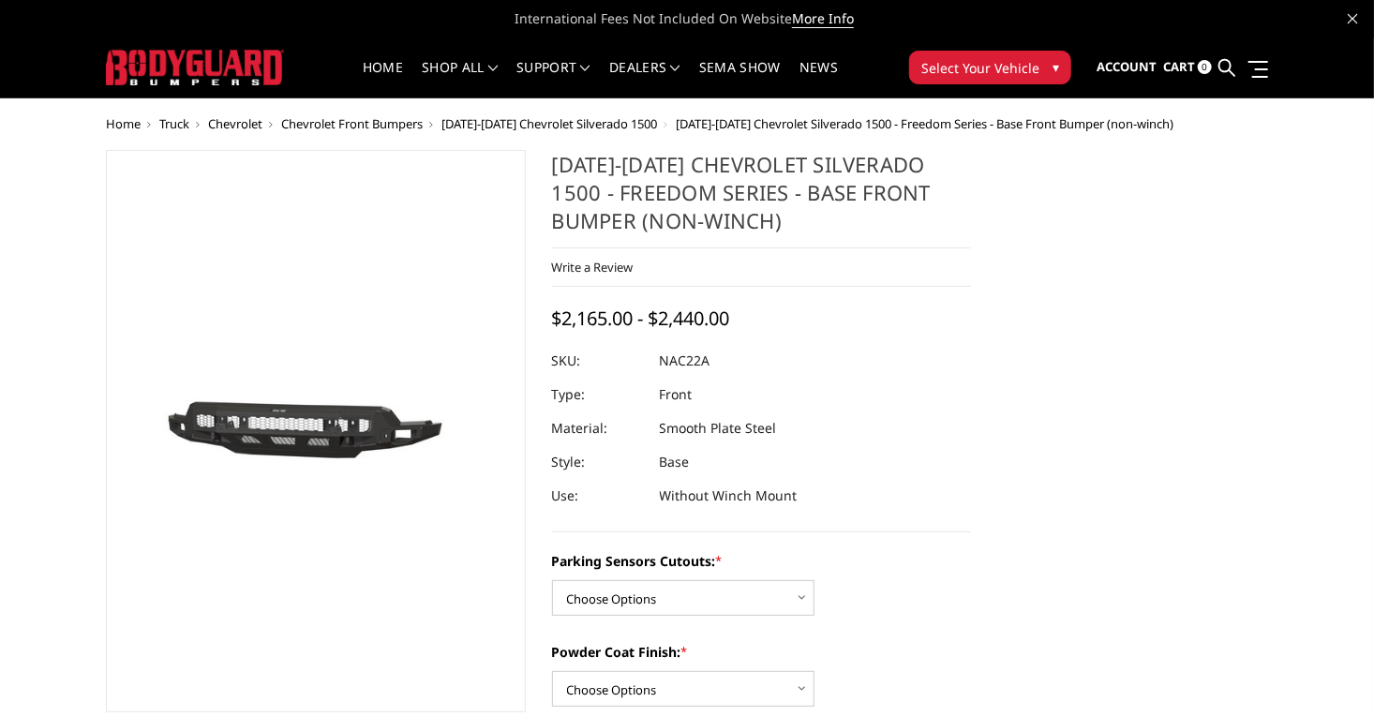
click at [257, 455] on img at bounding box center [384, 431] width 1200 height 571
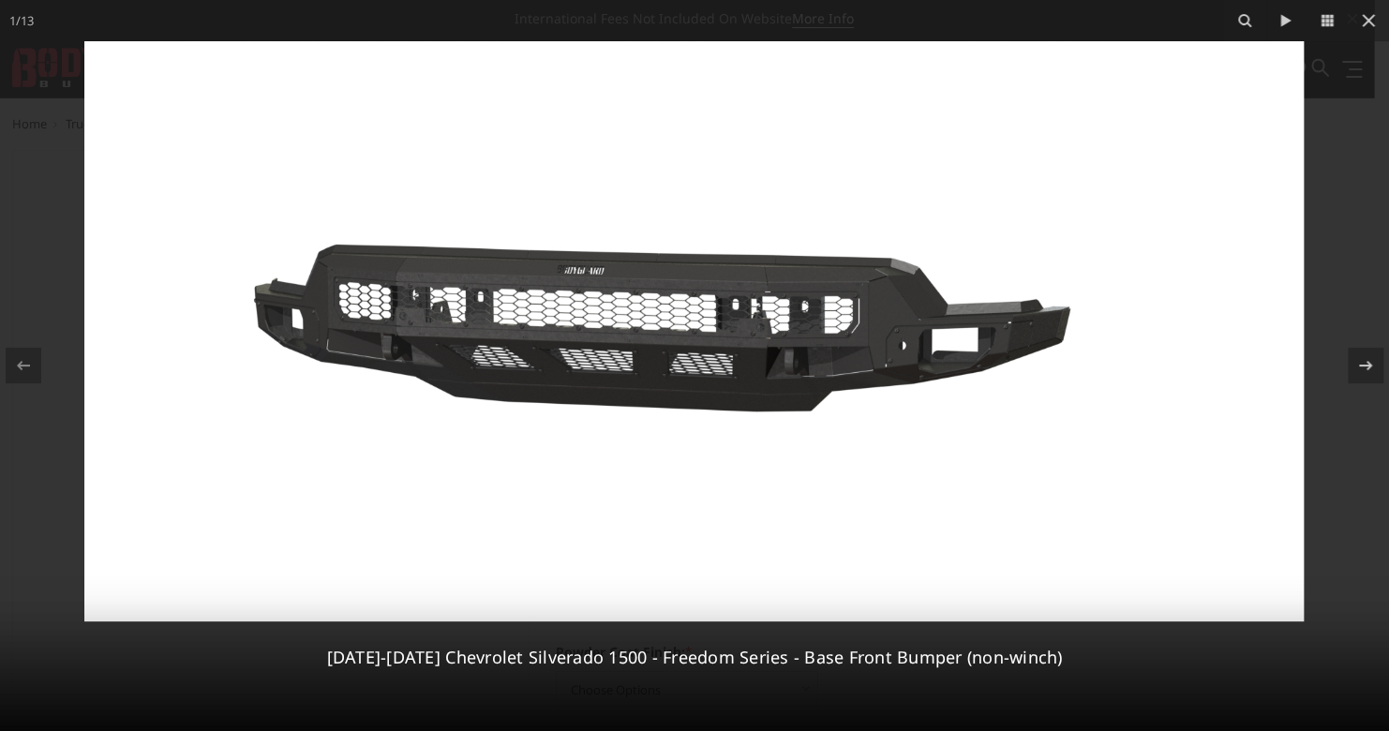
click at [764, 326] on img at bounding box center [693, 331] width 1219 height 580
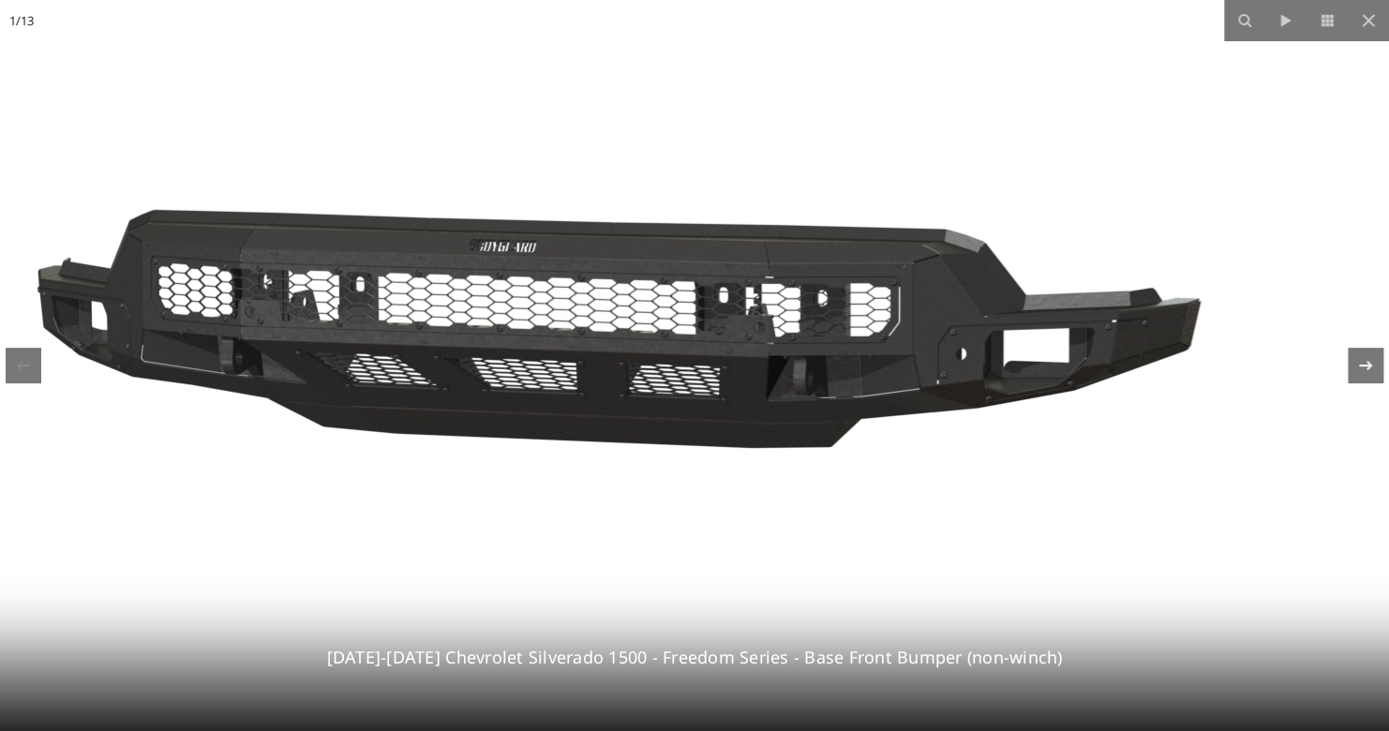
click at [1364, 349] on div at bounding box center [1366, 366] width 36 height 36
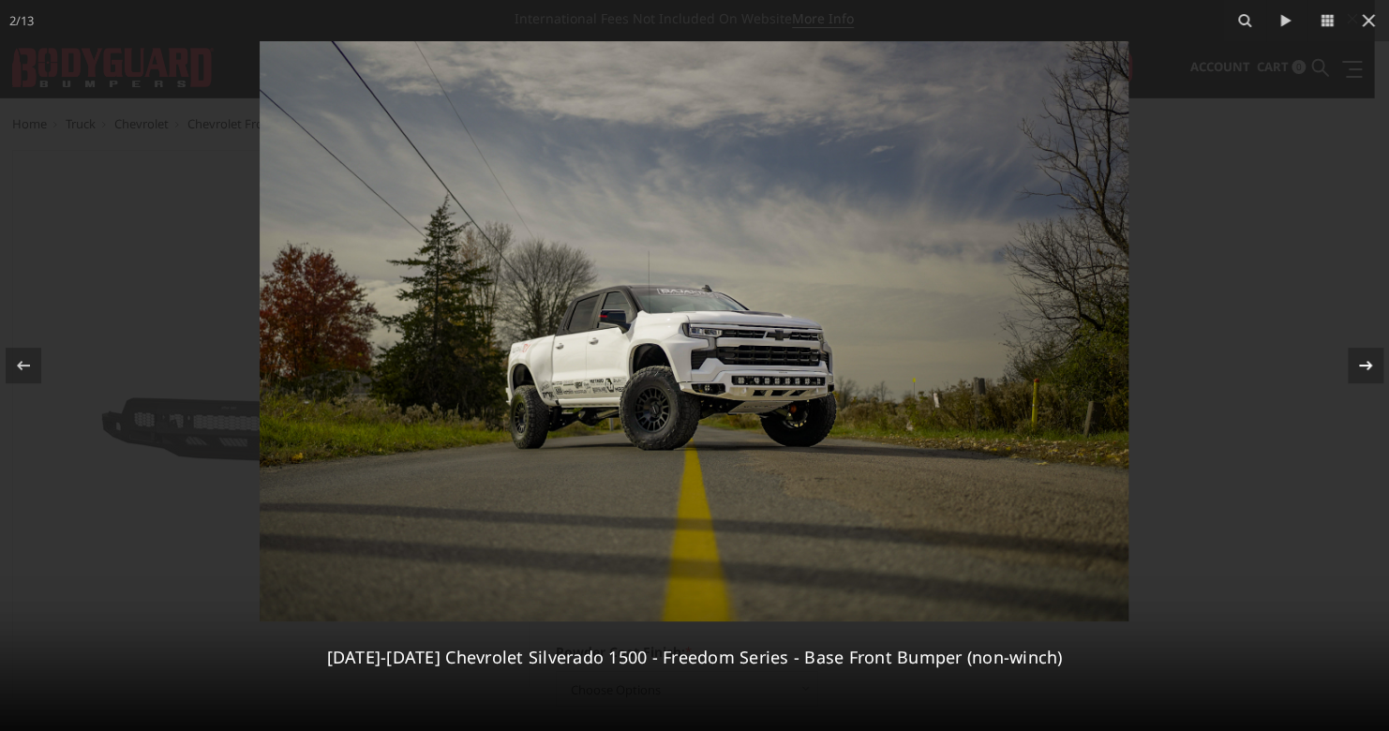
click at [1364, 365] on icon at bounding box center [1365, 365] width 13 height 9
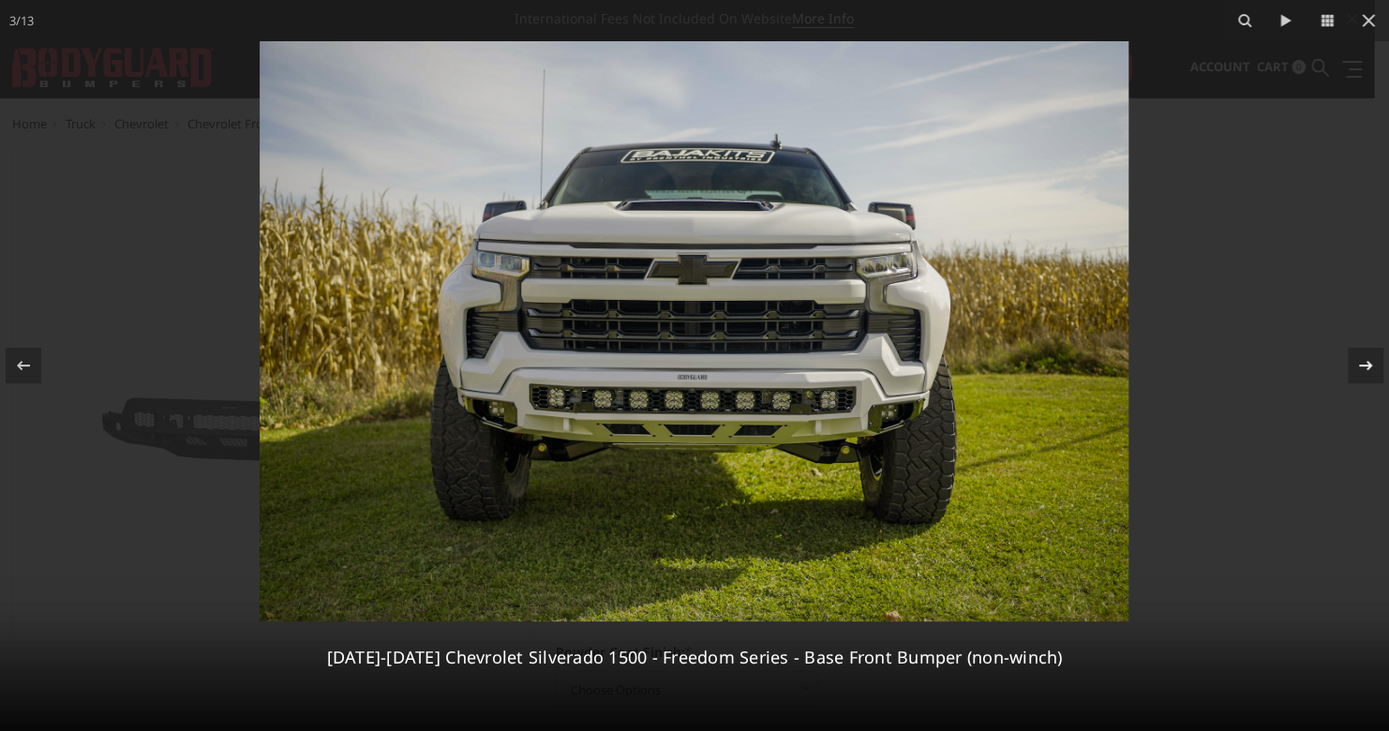
click at [1364, 365] on icon at bounding box center [1365, 365] width 13 height 9
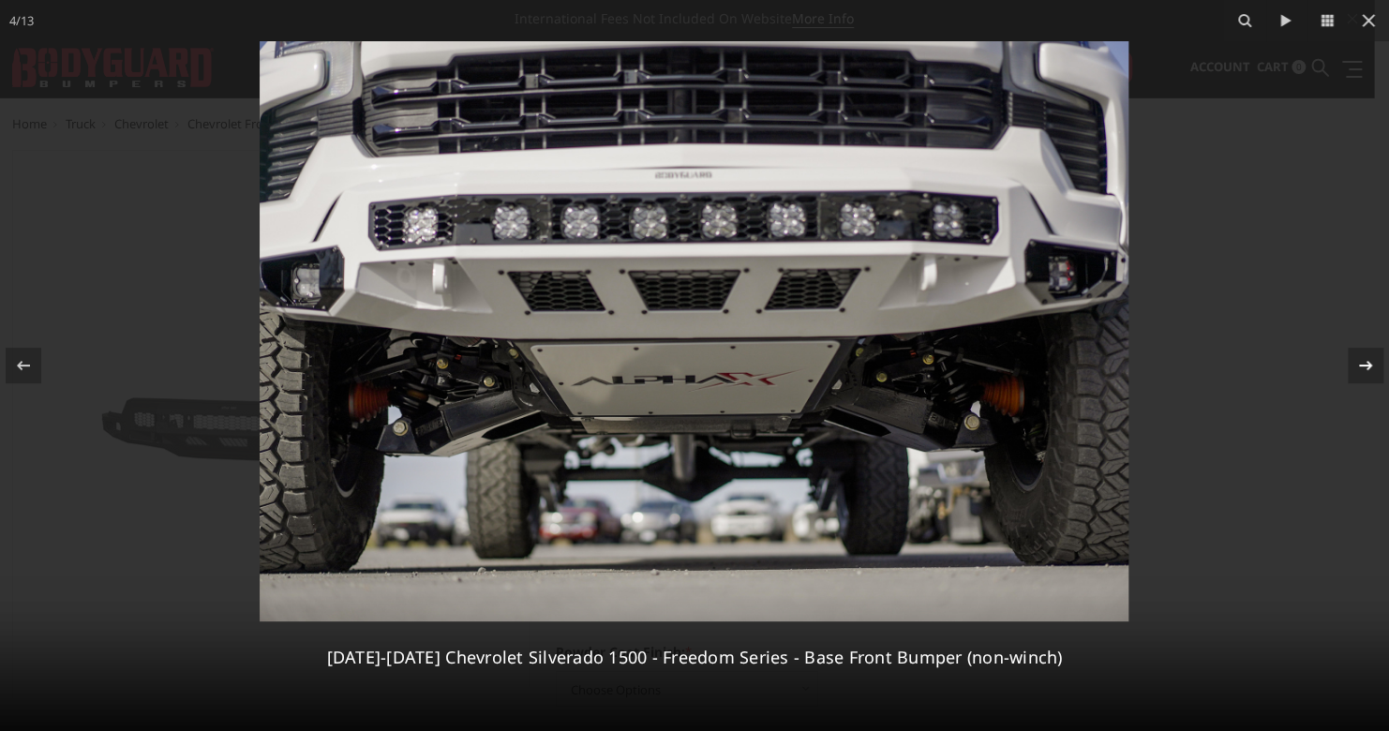
click at [1364, 365] on div "4 / [PHONE_NUMBER][DATE][DATE] Chevrolet Silverado 1500 - Freedom Series - Base…" at bounding box center [694, 365] width 1389 height 731
click at [1365, 354] on icon at bounding box center [1365, 365] width 22 height 22
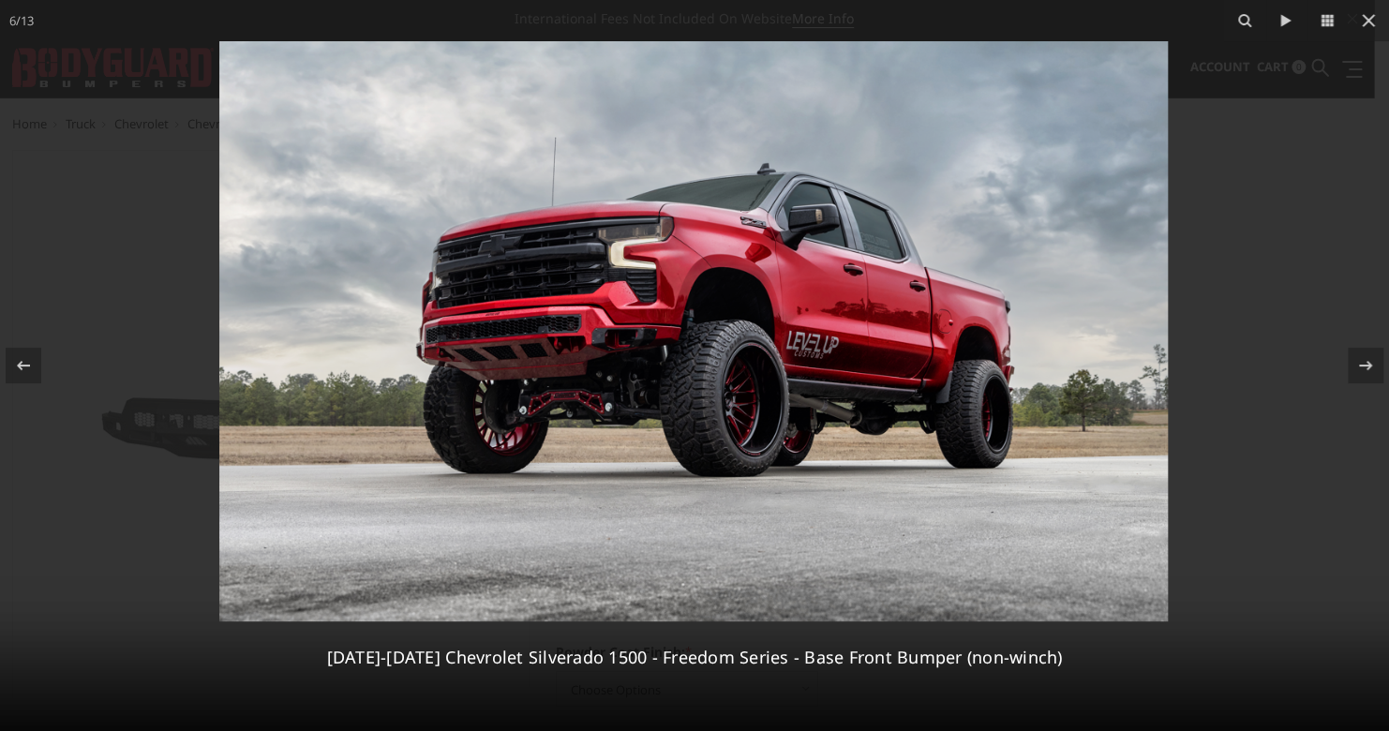
click at [615, 349] on img at bounding box center [693, 331] width 948 height 580
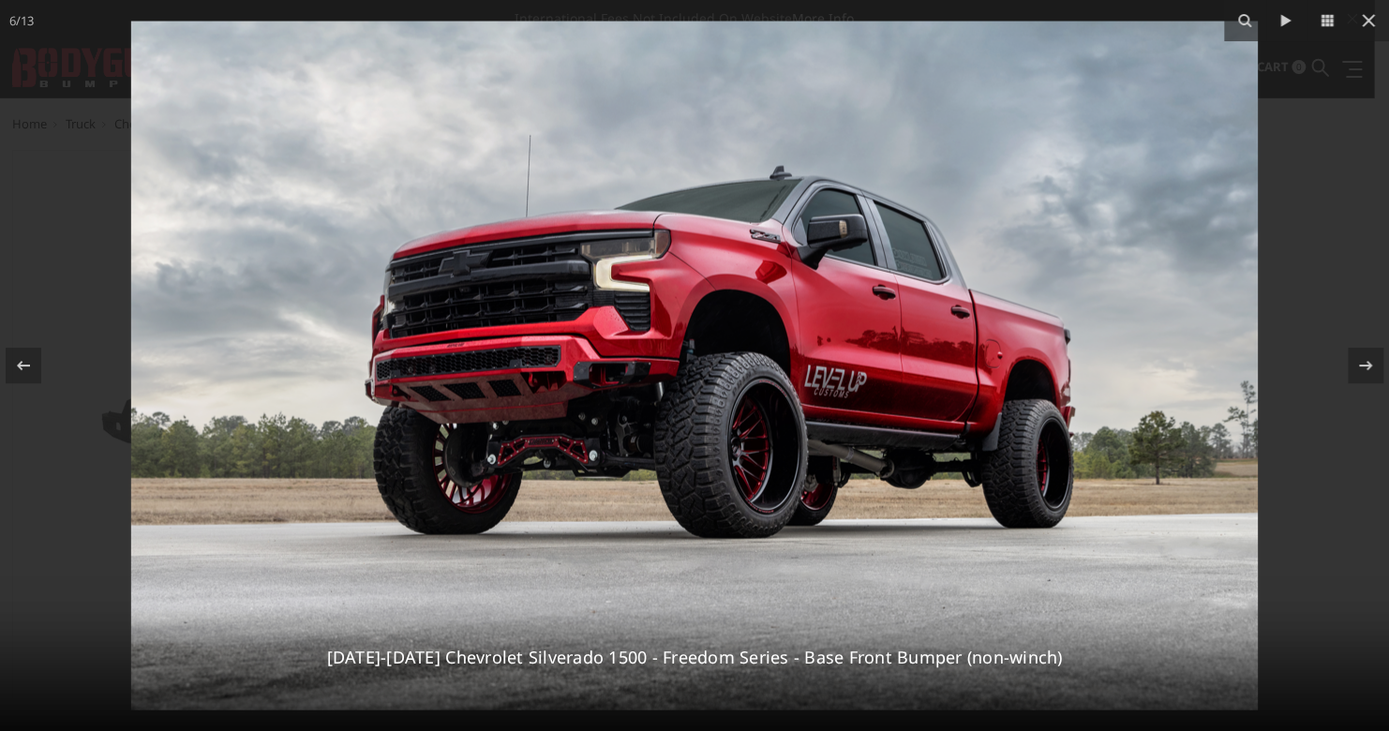
click at [1094, 440] on img at bounding box center [694, 366] width 1126 height 689
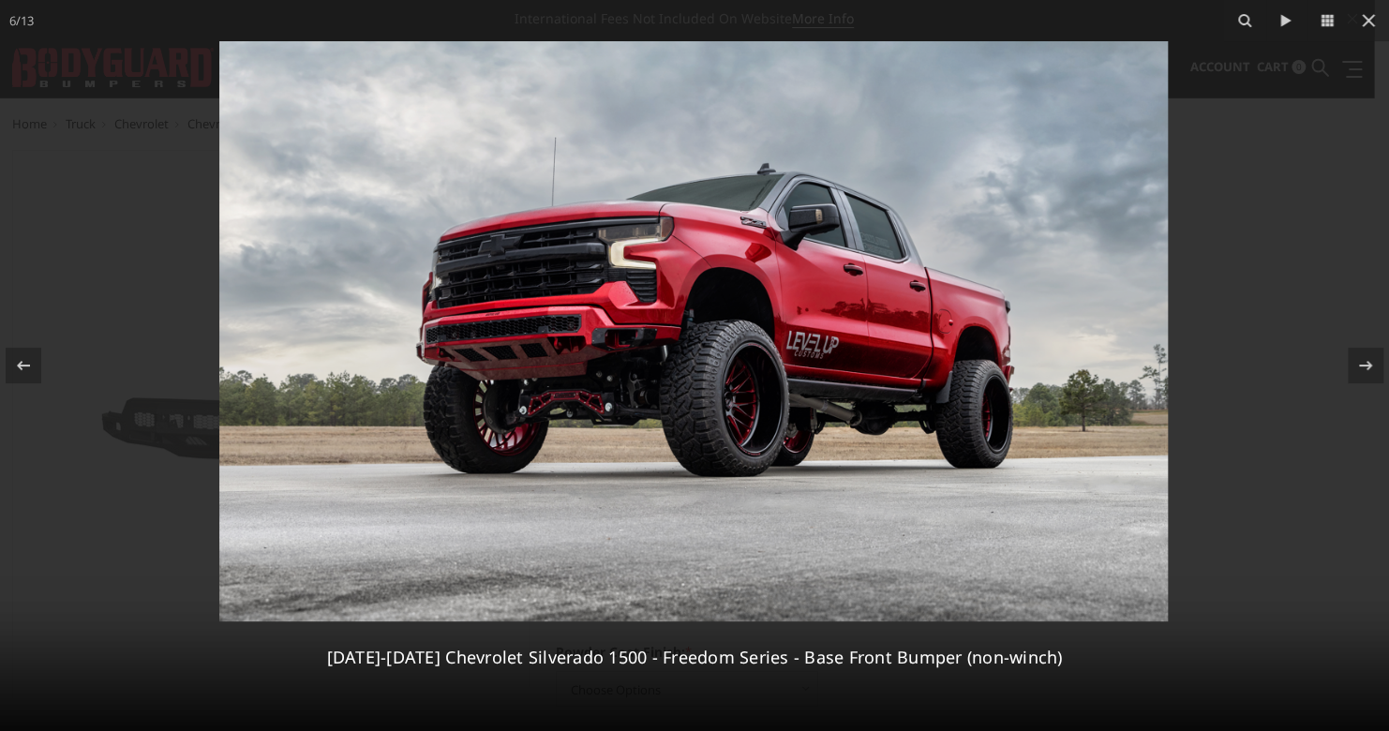
click at [604, 336] on img at bounding box center [693, 331] width 948 height 580
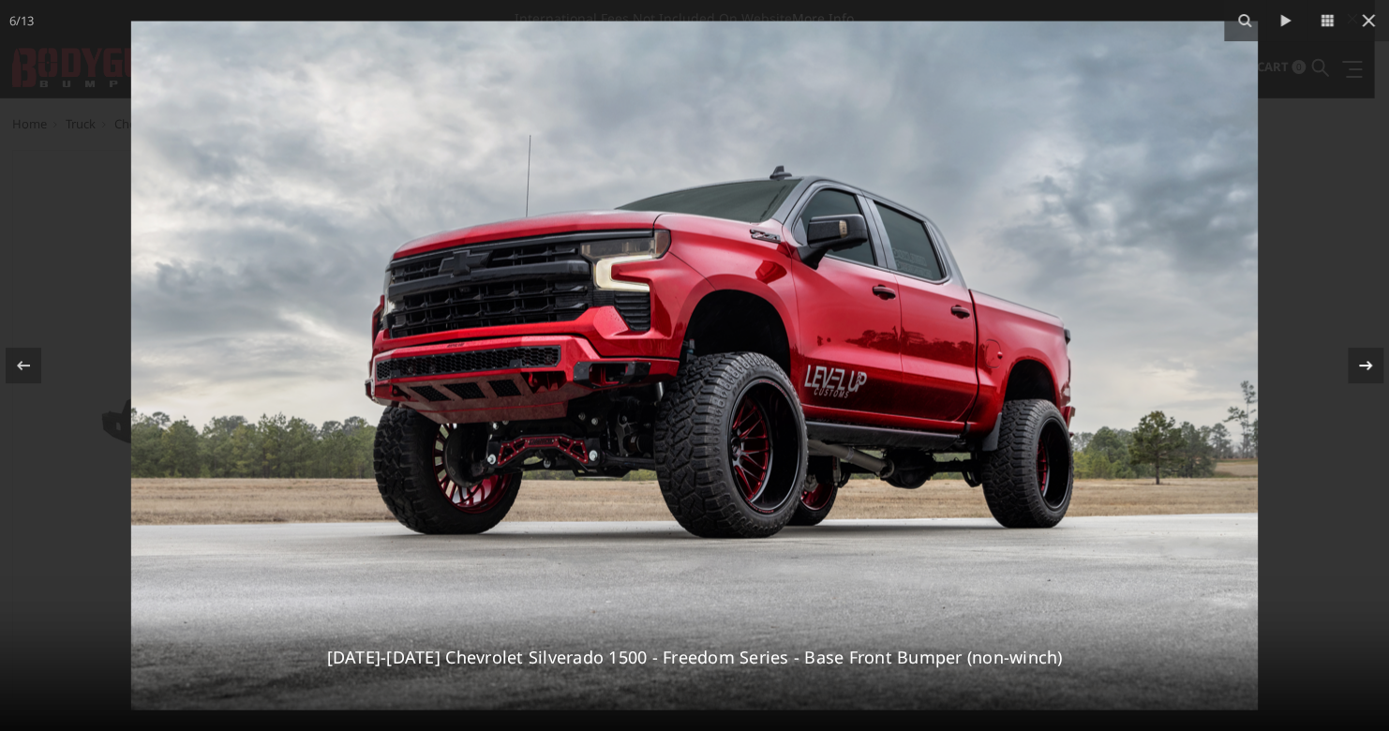
click at [1364, 367] on icon at bounding box center [1365, 365] width 22 height 22
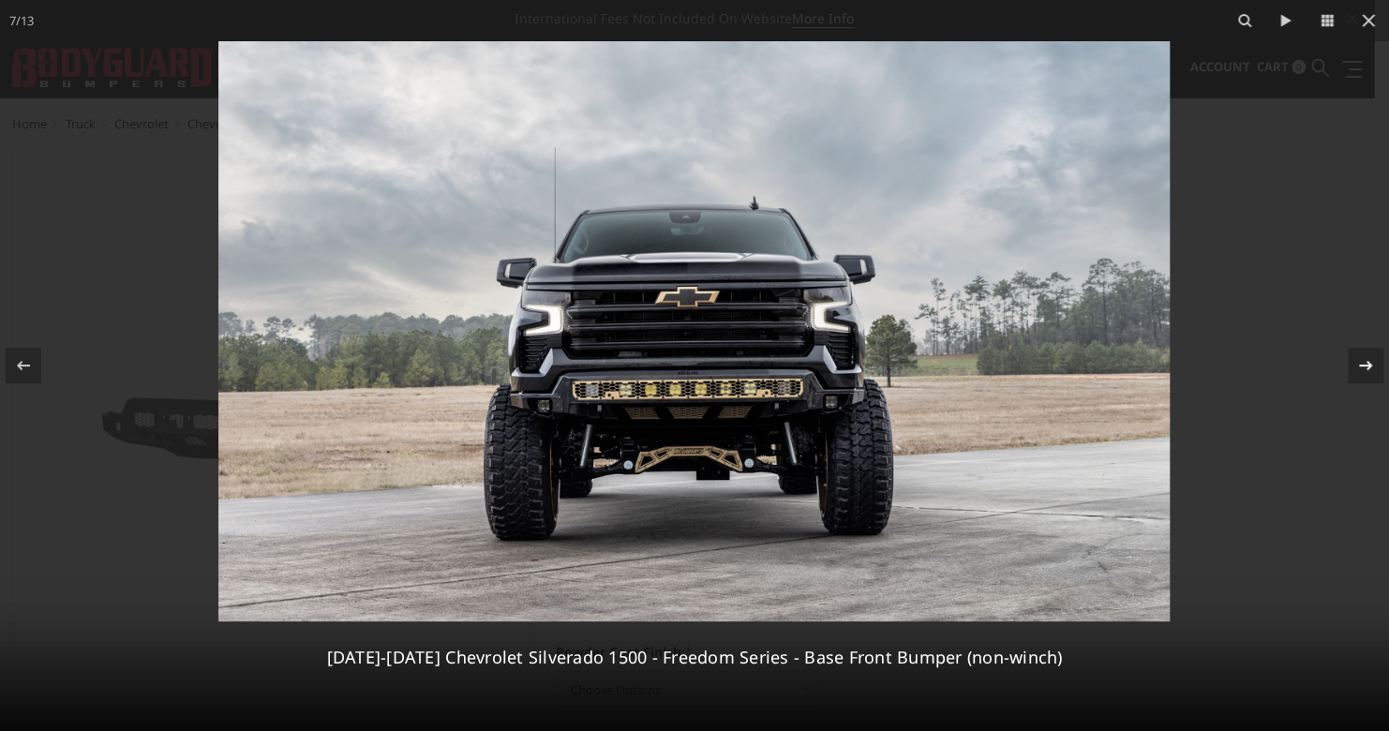
click at [1363, 370] on icon at bounding box center [1365, 365] width 22 height 22
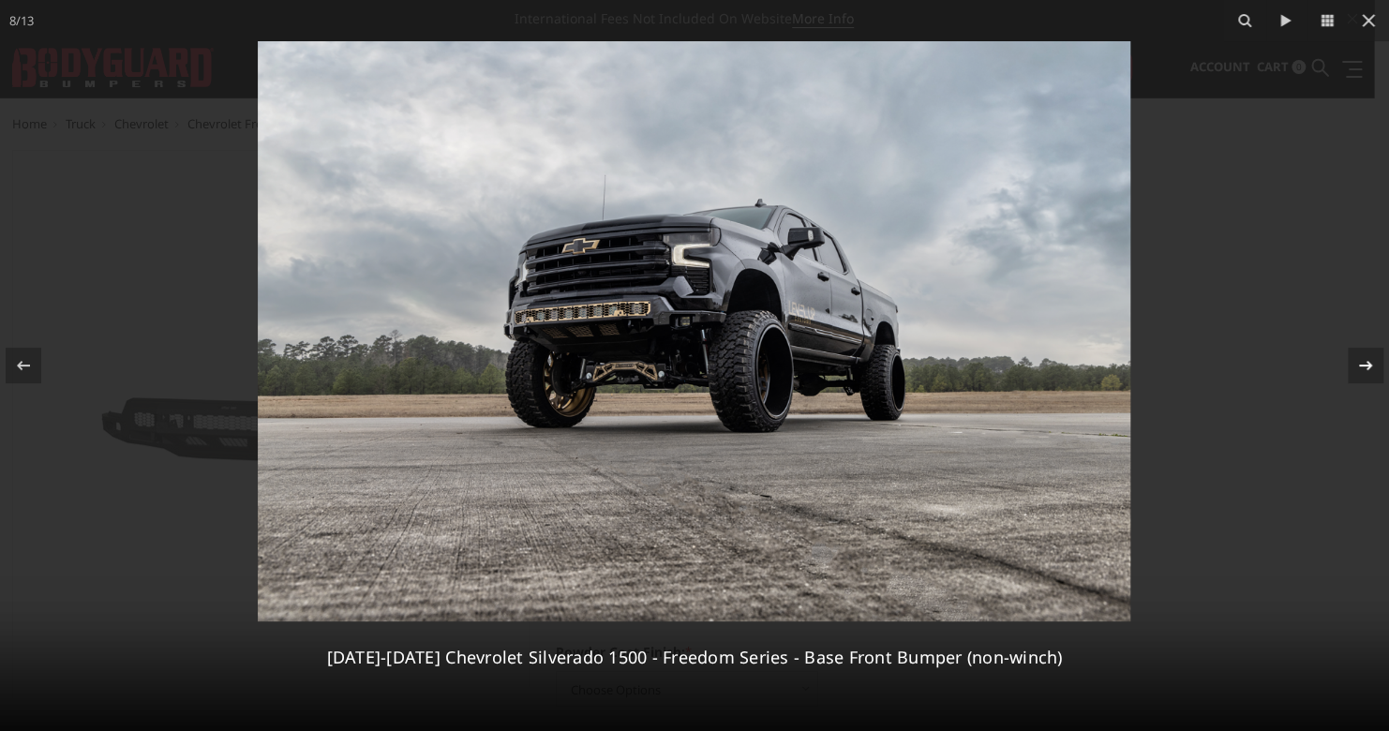
click at [1363, 370] on icon at bounding box center [1365, 365] width 22 height 22
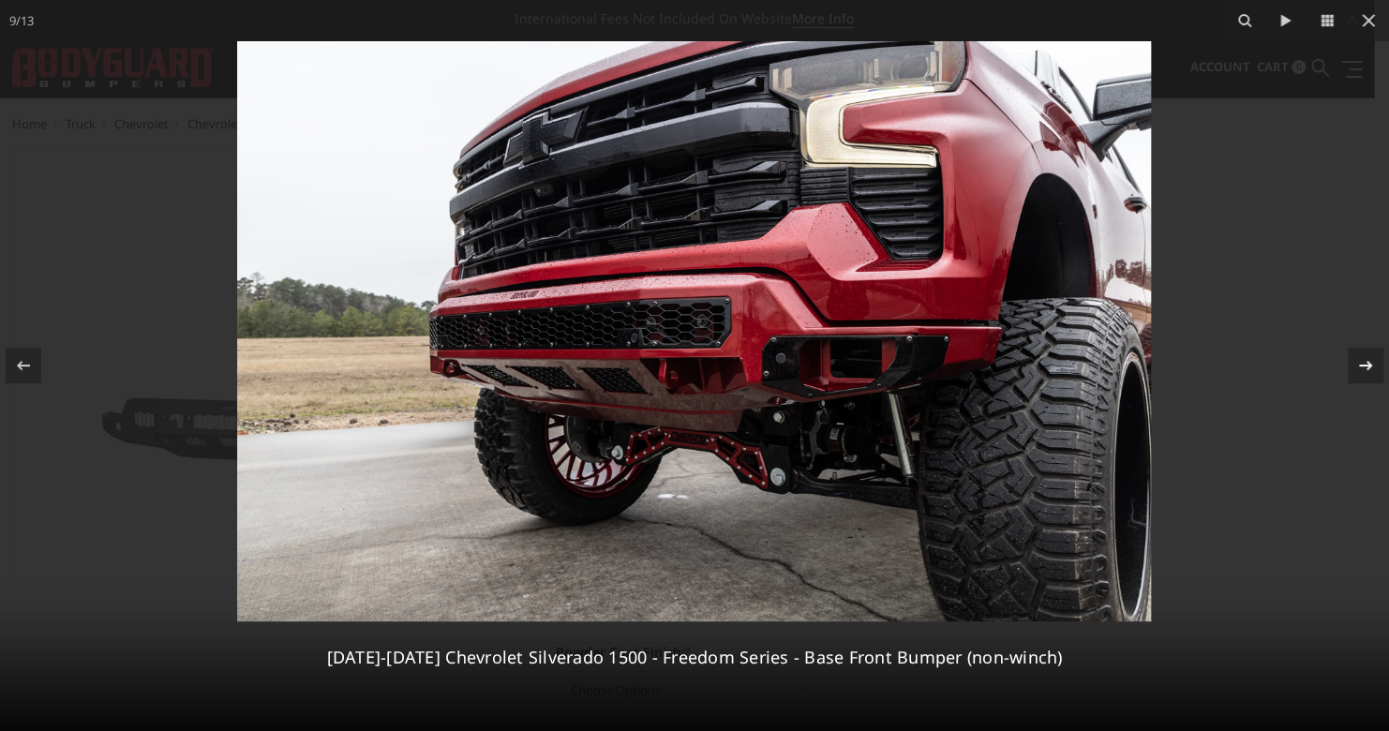
click at [1363, 371] on icon at bounding box center [1365, 365] width 22 height 22
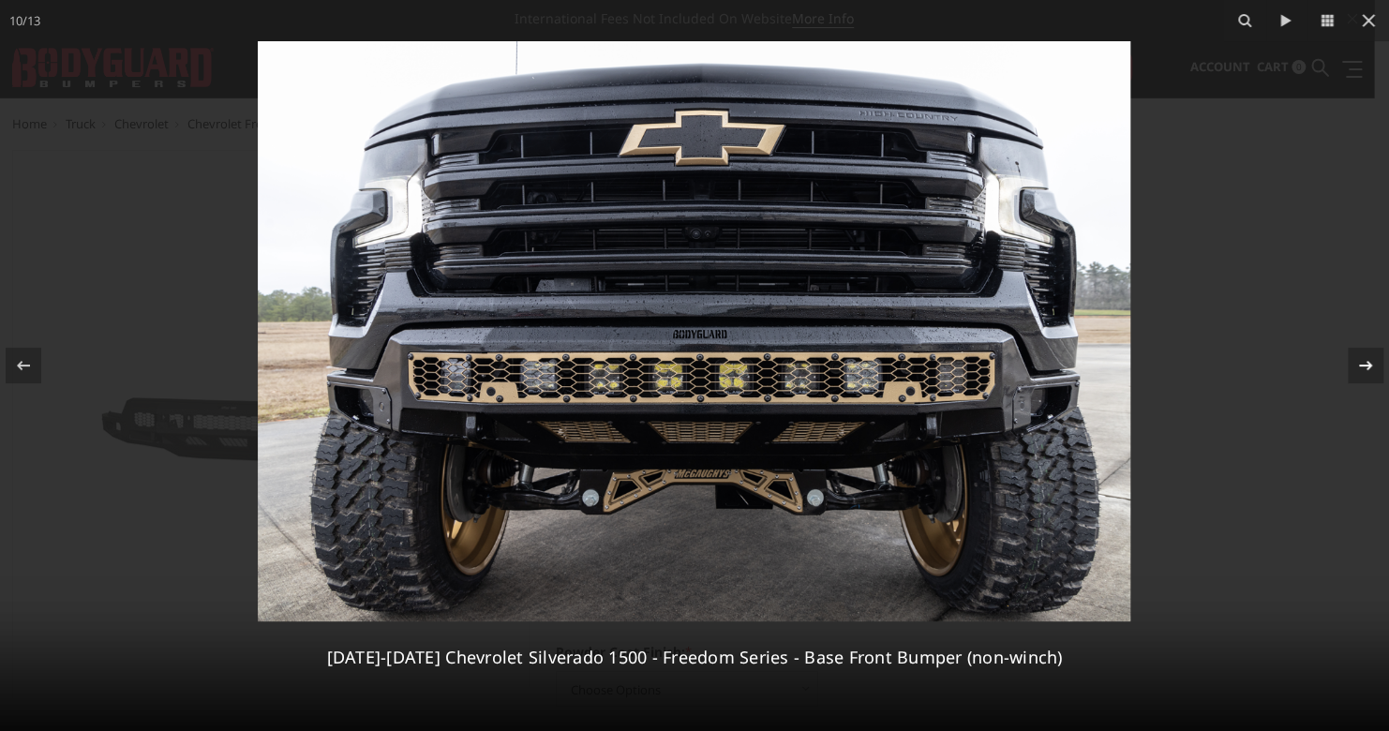
click at [1373, 352] on div at bounding box center [1366, 366] width 36 height 36
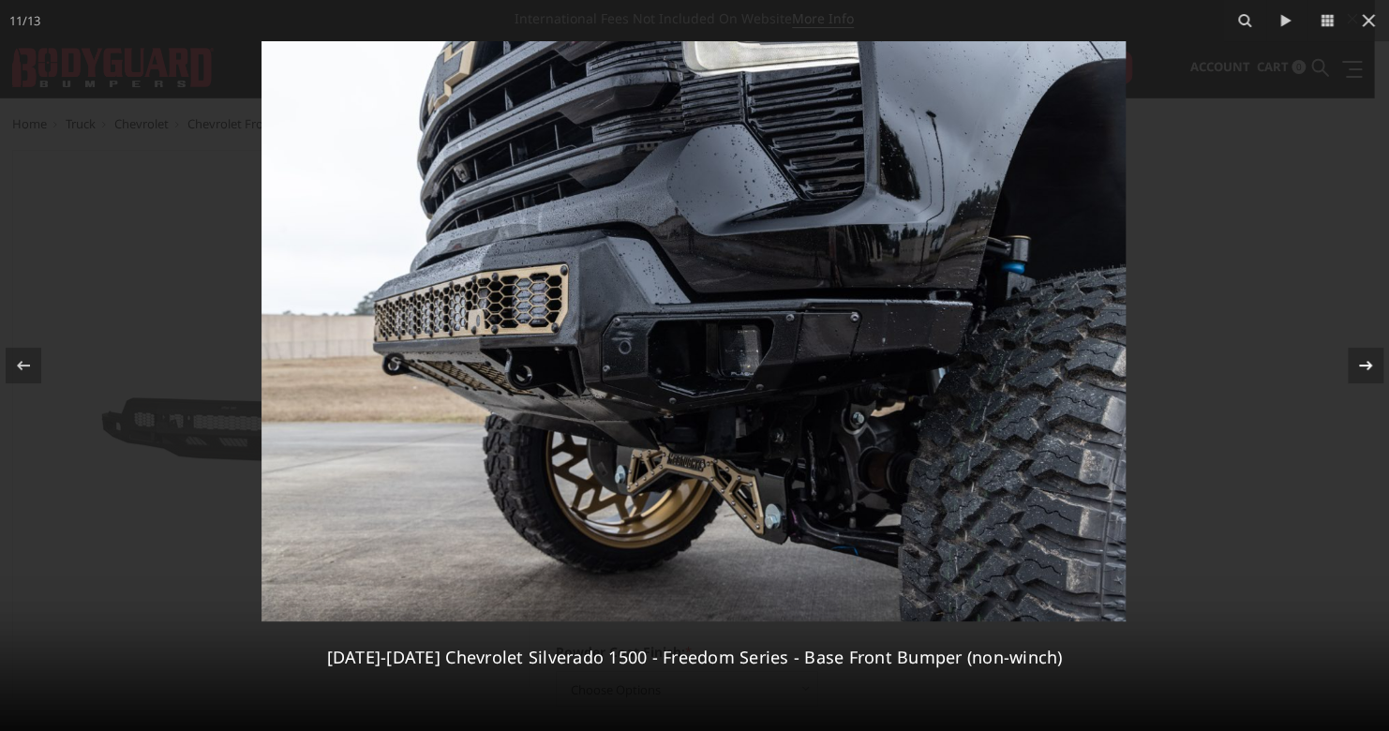
click at [1364, 362] on icon at bounding box center [1365, 365] width 22 height 22
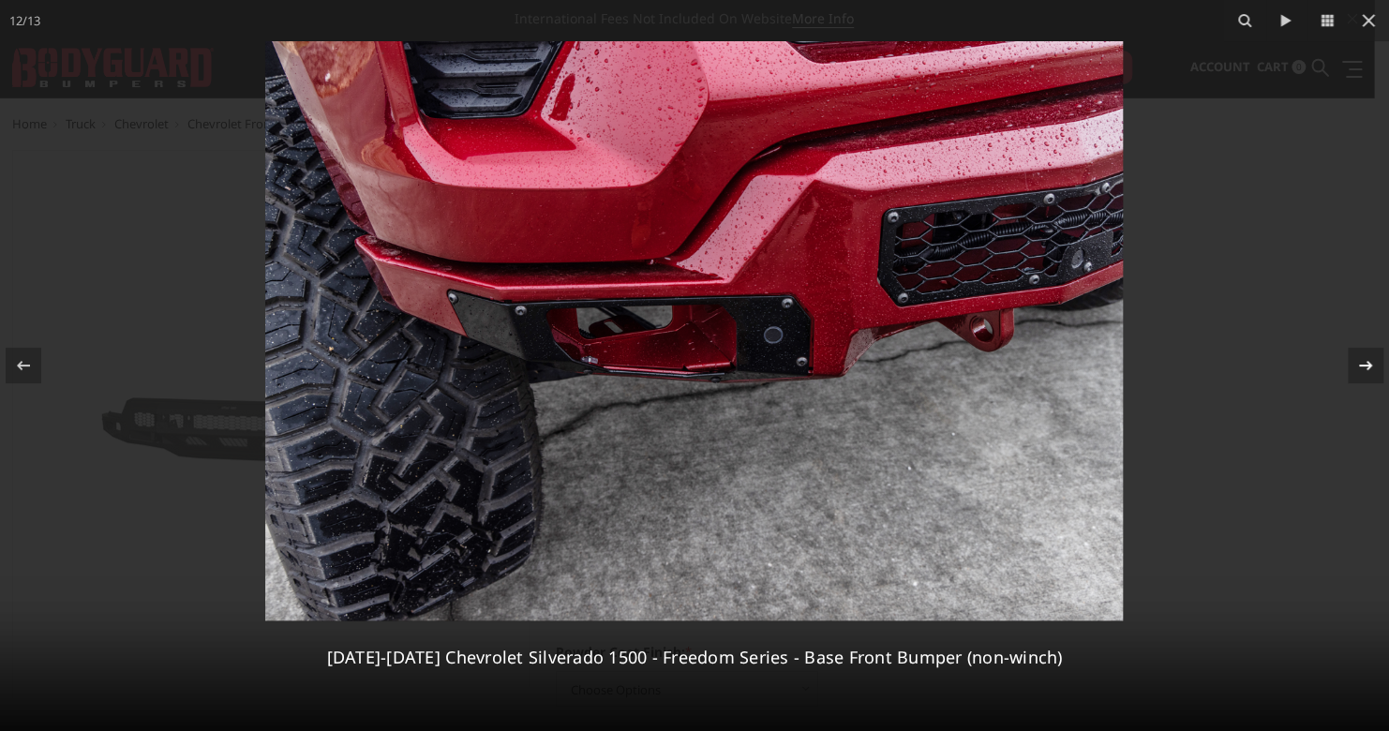
click at [1364, 362] on icon at bounding box center [1365, 365] width 22 height 22
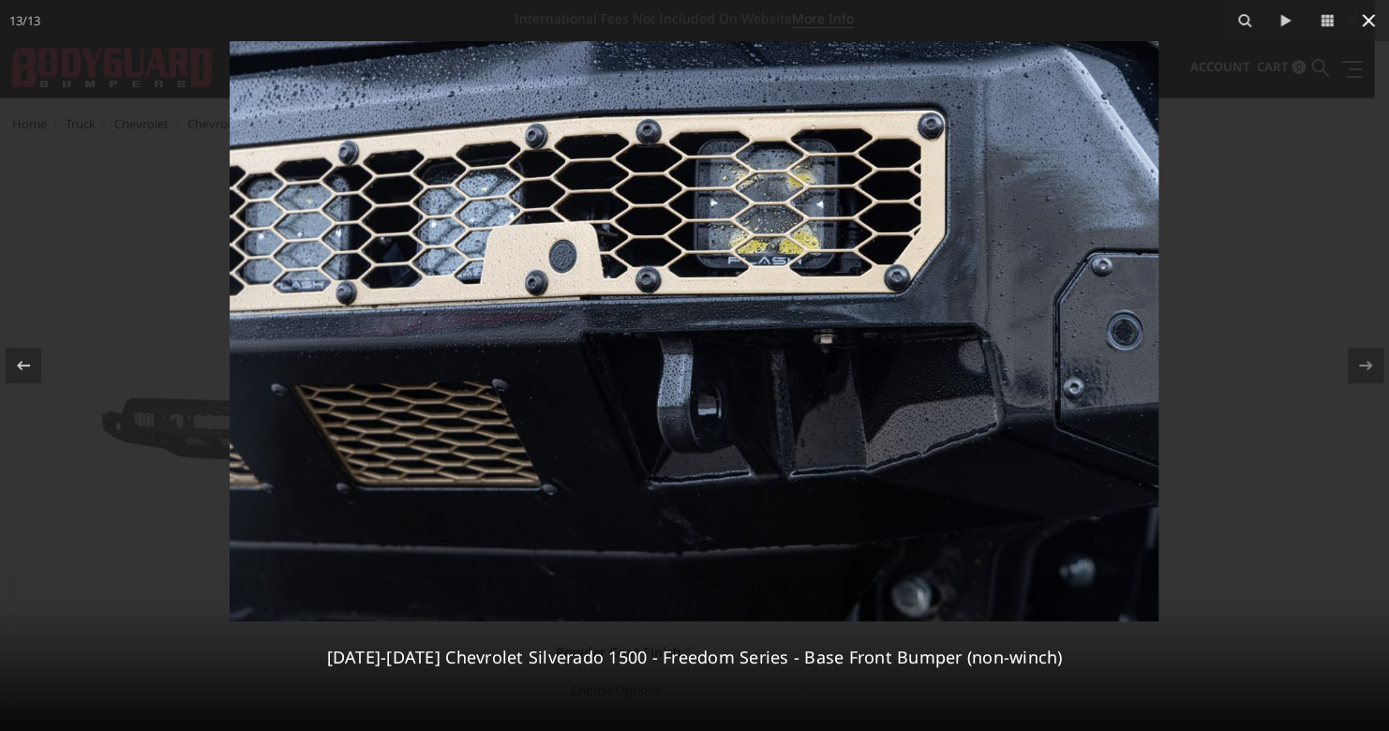
click at [1373, 25] on icon at bounding box center [1368, 20] width 13 height 13
